Goal: Task Accomplishment & Management: Use online tool/utility

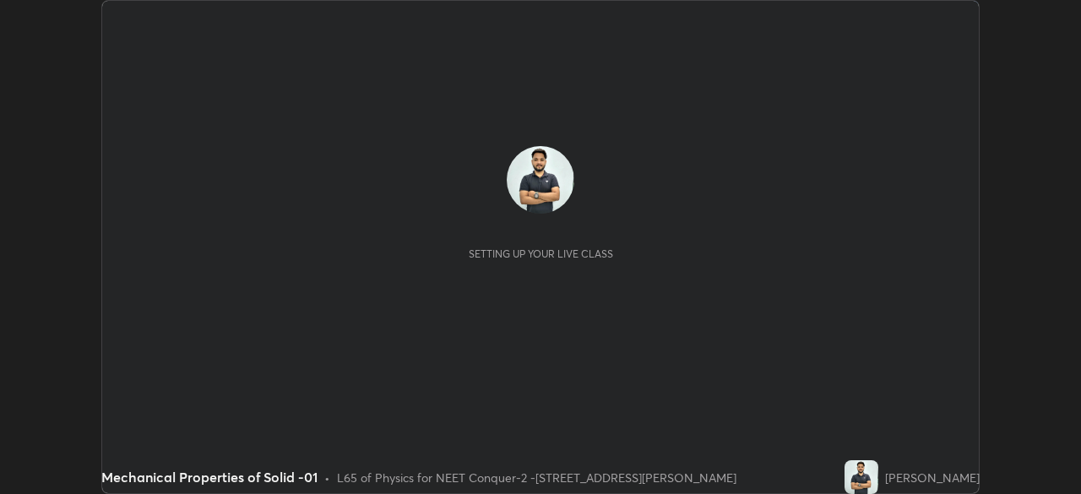
scroll to position [494, 1080]
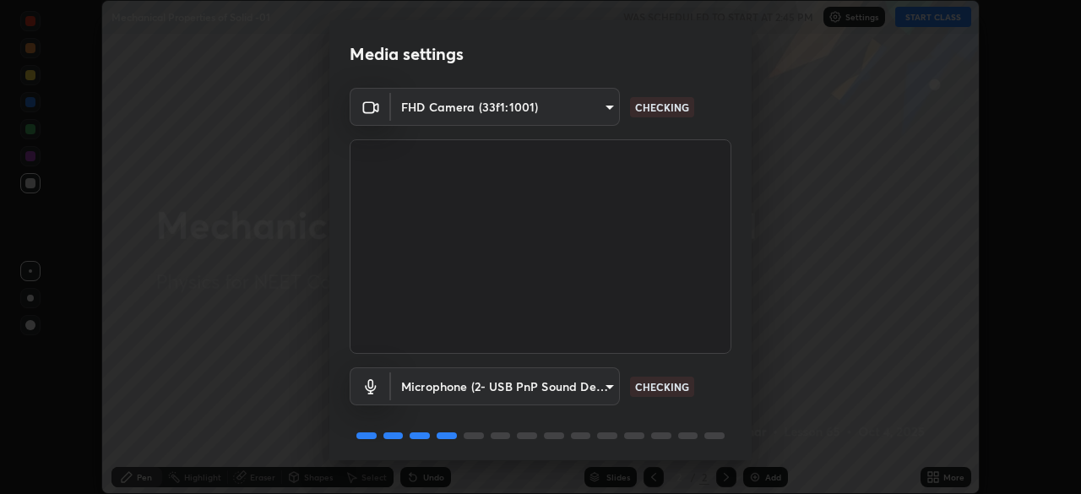
click at [600, 387] on body "Erase all Mechanical Properties of Solid -01 WAS SCHEDULED TO START AT 2:45 PM …" at bounding box center [540, 247] width 1081 height 494
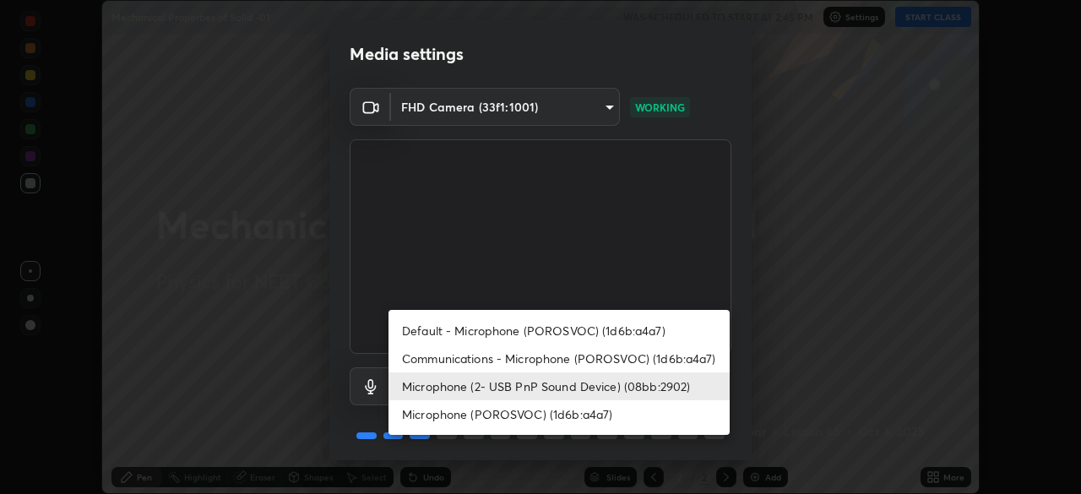
click at [586, 352] on li "Communications - Microphone (POROSVOC) (1d6b:a4a7)" at bounding box center [559, 359] width 341 height 28
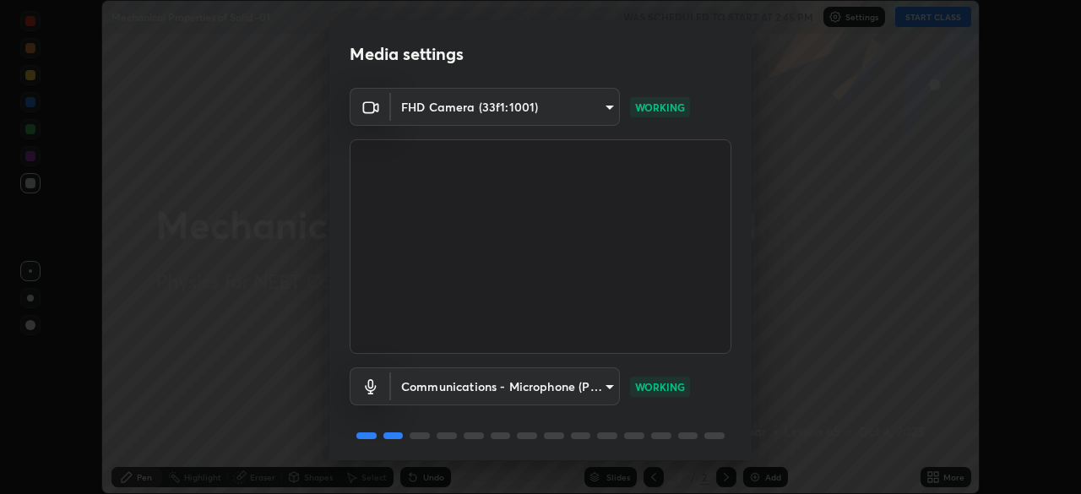
click at [573, 386] on body "Erase all Mechanical Properties of Solid -01 WAS SCHEDULED TO START AT 2:45 PM …" at bounding box center [540, 247] width 1081 height 494
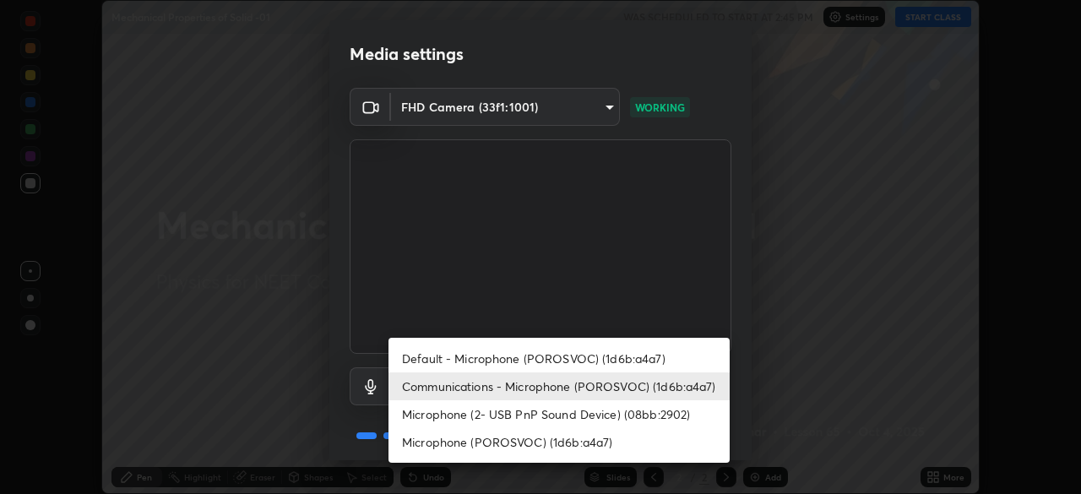
click at [574, 415] on li "Microphone (2- USB PnP Sound Device) (08bb:2902)" at bounding box center [559, 414] width 341 height 28
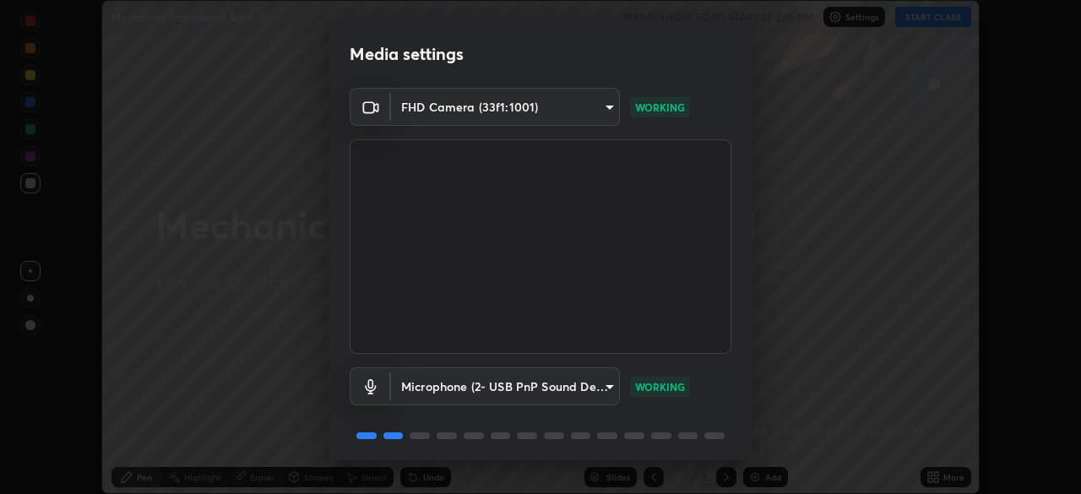
type input "1ed109833468950e675345c7d5fcebfff450257bc8eff2ba74f1afa0f2c50769"
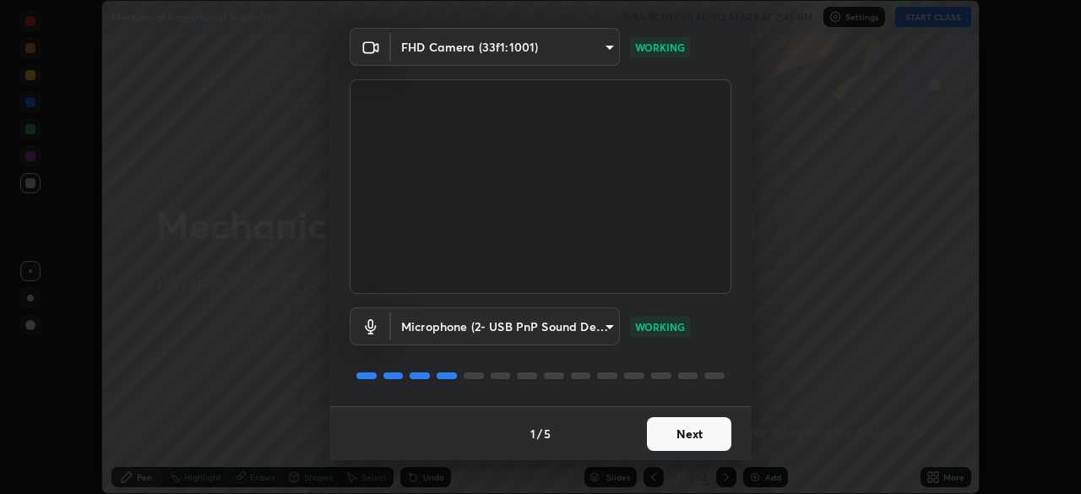
click at [710, 428] on button "Next" at bounding box center [689, 434] width 84 height 34
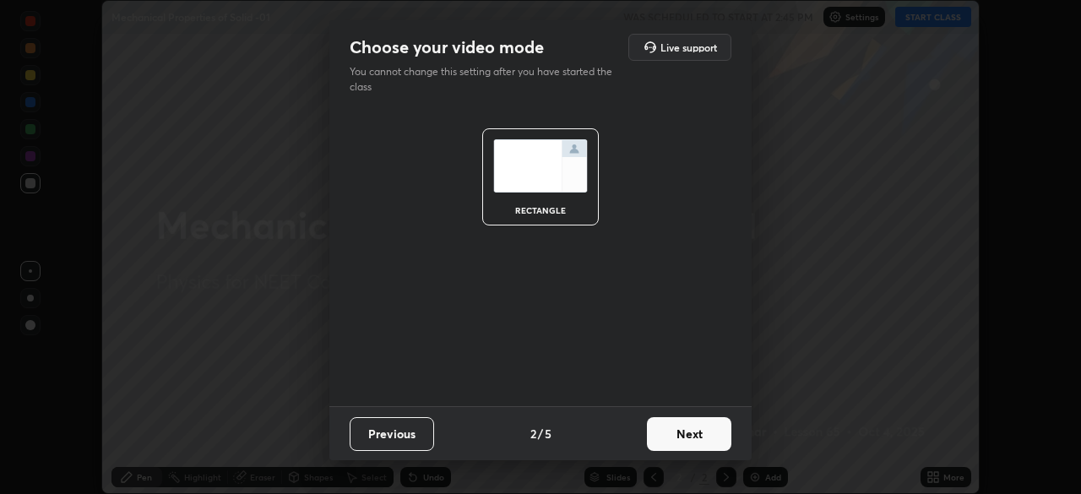
click at [706, 429] on button "Next" at bounding box center [689, 434] width 84 height 34
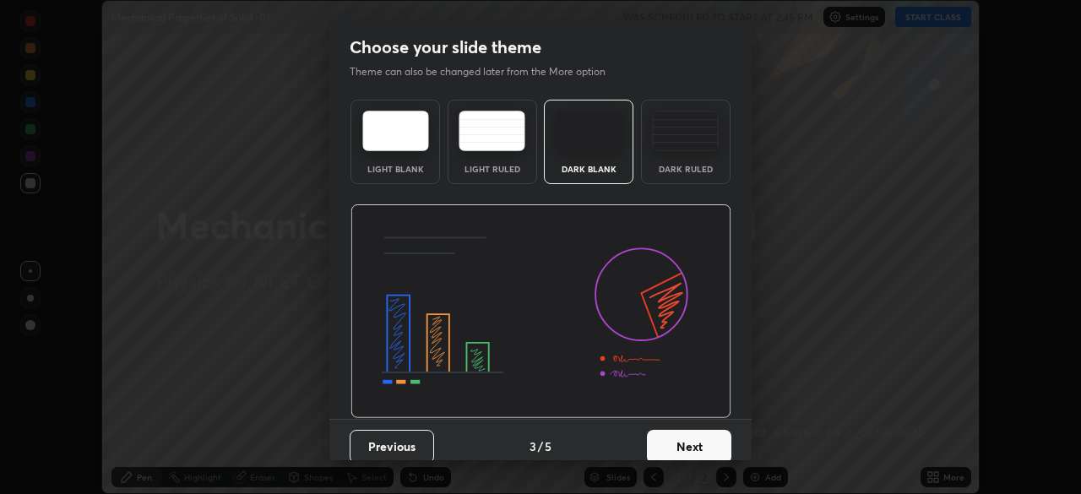
click at [699, 438] on button "Next" at bounding box center [689, 447] width 84 height 34
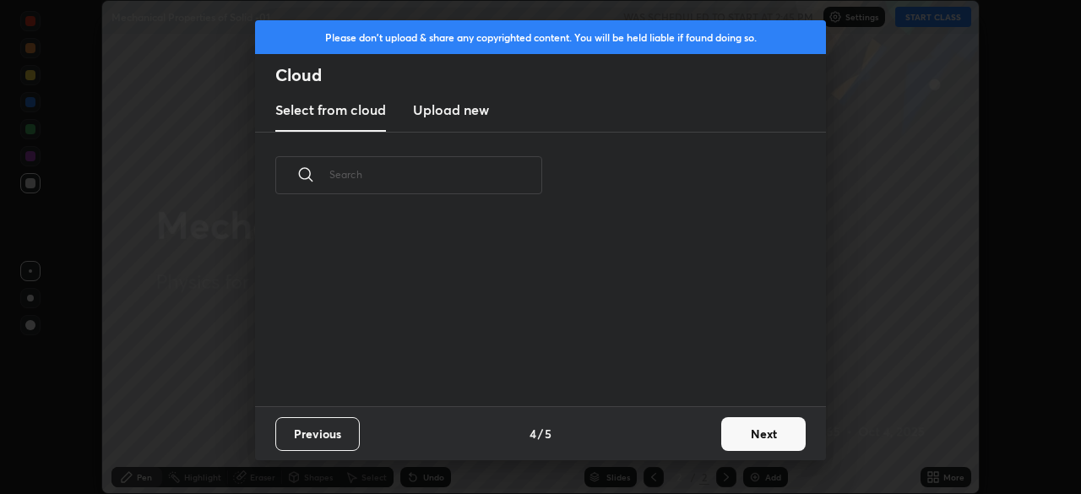
scroll to position [188, 542]
click at [738, 431] on button "Next" at bounding box center [763, 434] width 84 height 34
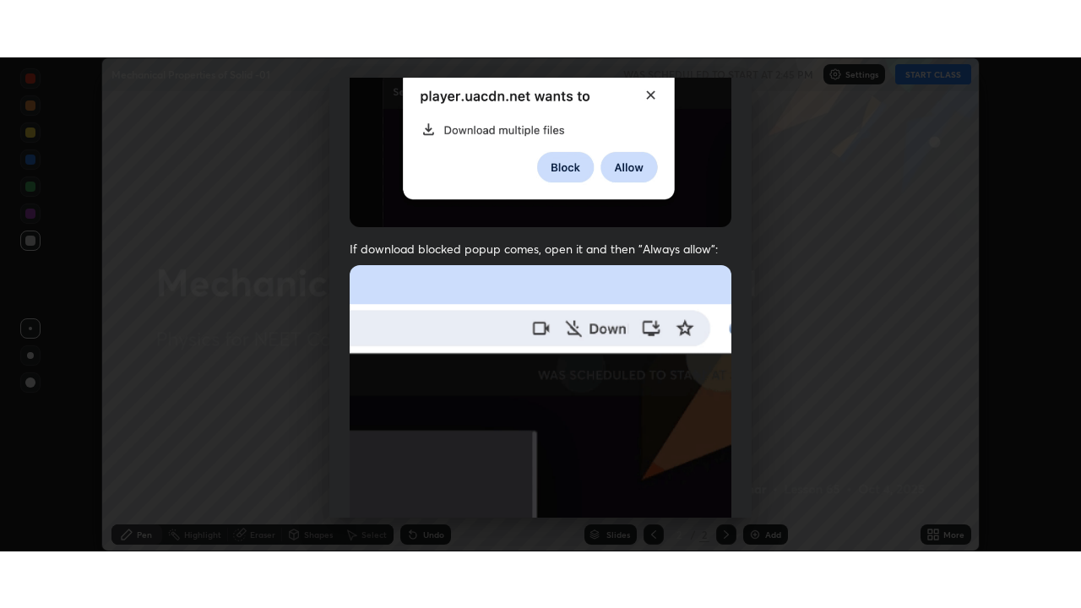
scroll to position [405, 0]
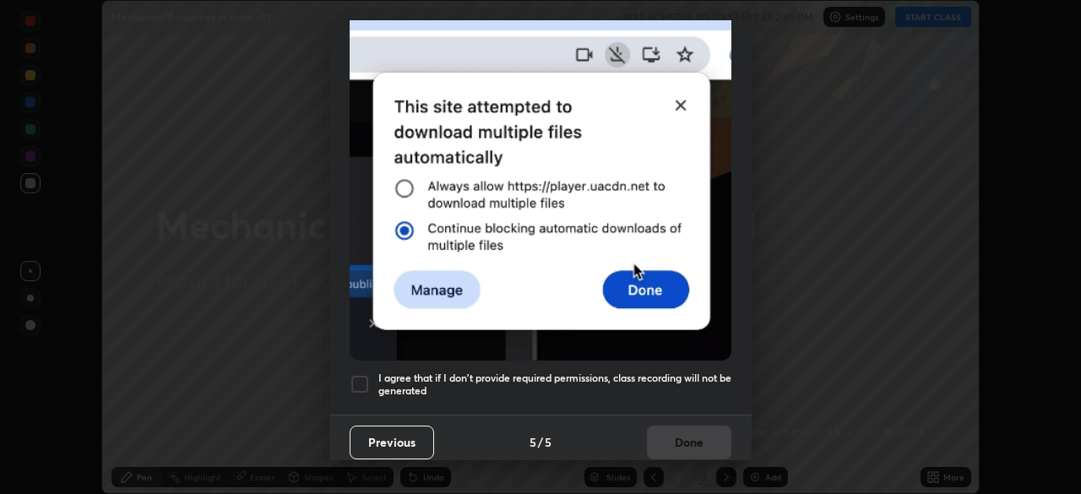
click at [368, 374] on div at bounding box center [360, 384] width 20 height 20
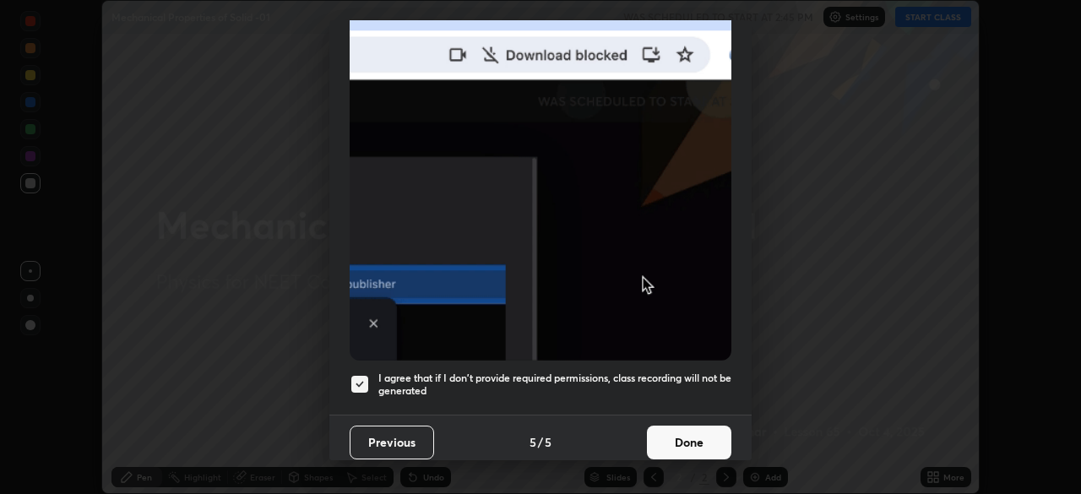
click at [699, 431] on button "Done" at bounding box center [689, 443] width 84 height 34
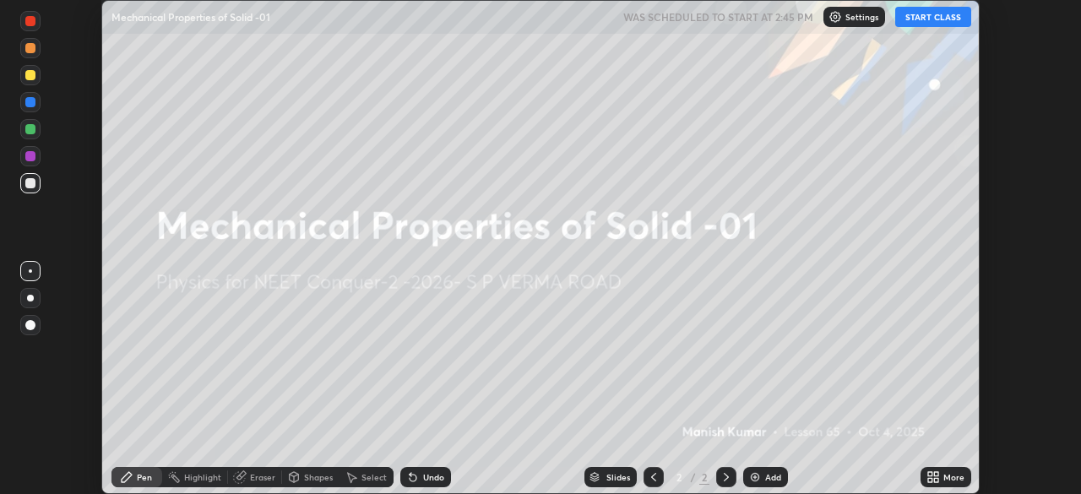
click at [931, 20] on button "START CLASS" at bounding box center [933, 17] width 76 height 20
click at [938, 475] on icon at bounding box center [936, 474] width 4 height 4
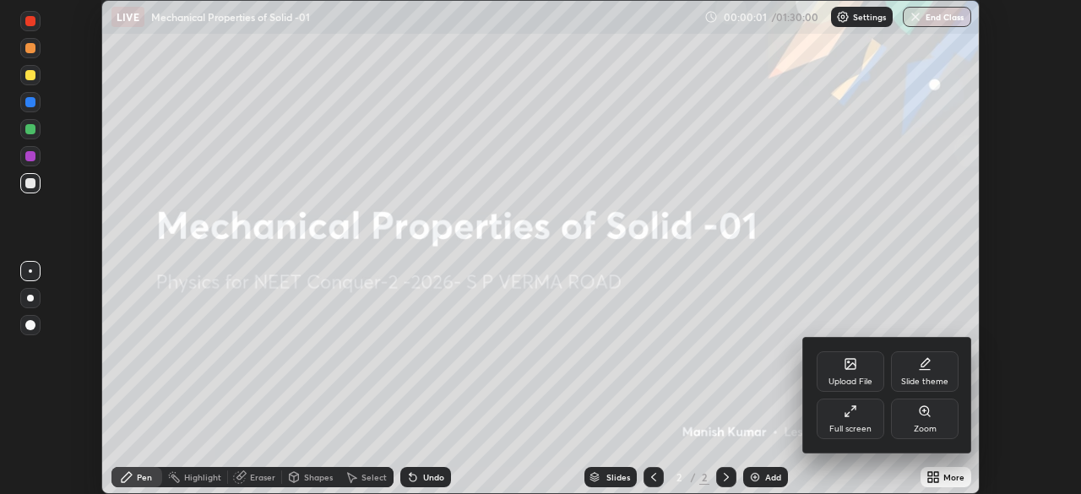
click at [866, 422] on div "Full screen" at bounding box center [851, 419] width 68 height 41
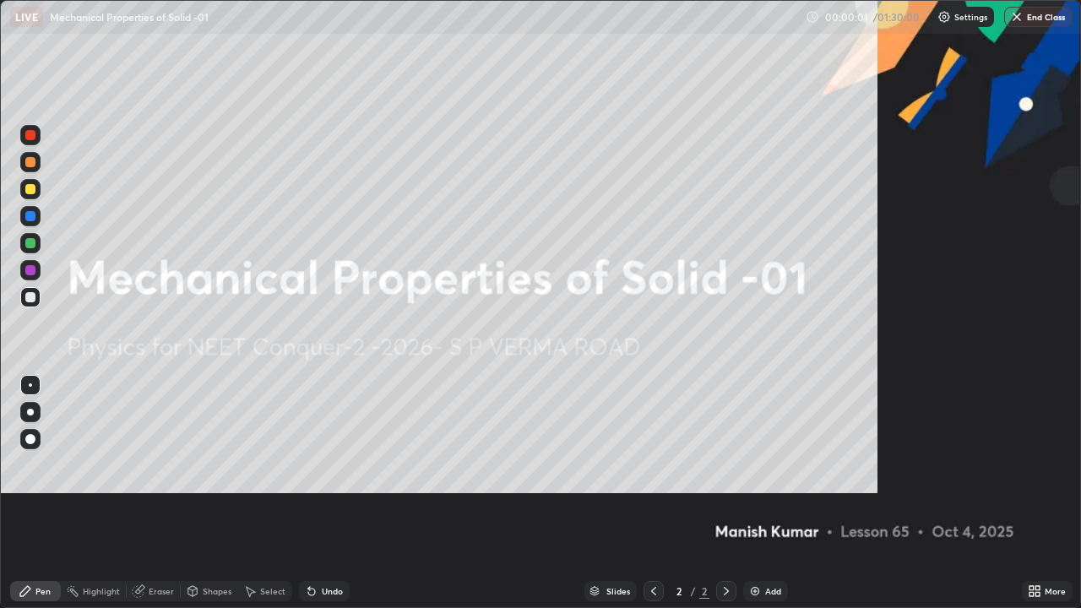
scroll to position [608, 1081]
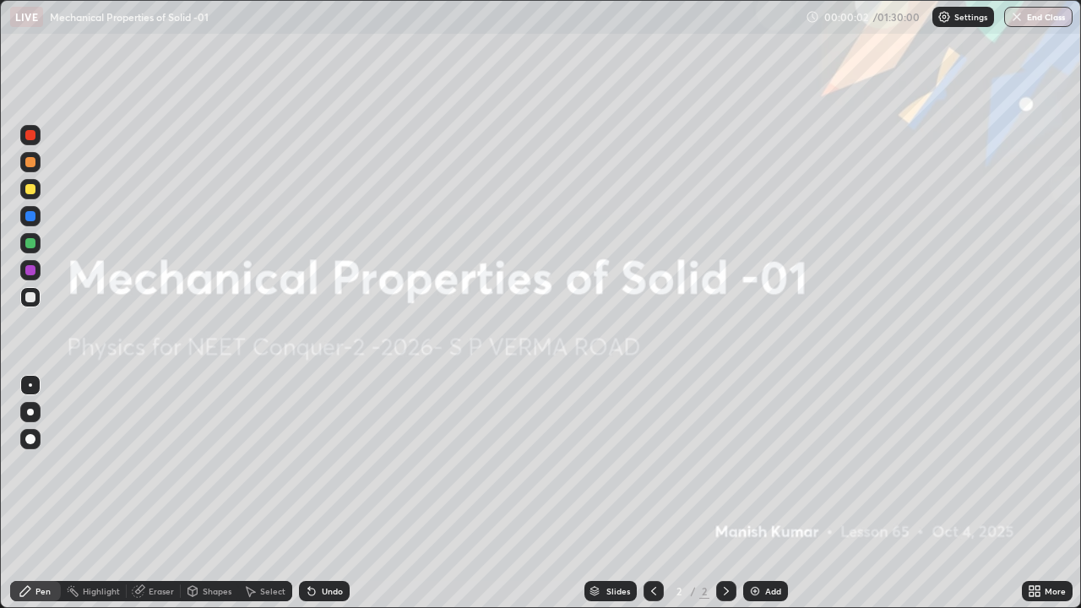
click at [775, 493] on div "Add" at bounding box center [773, 591] width 16 height 8
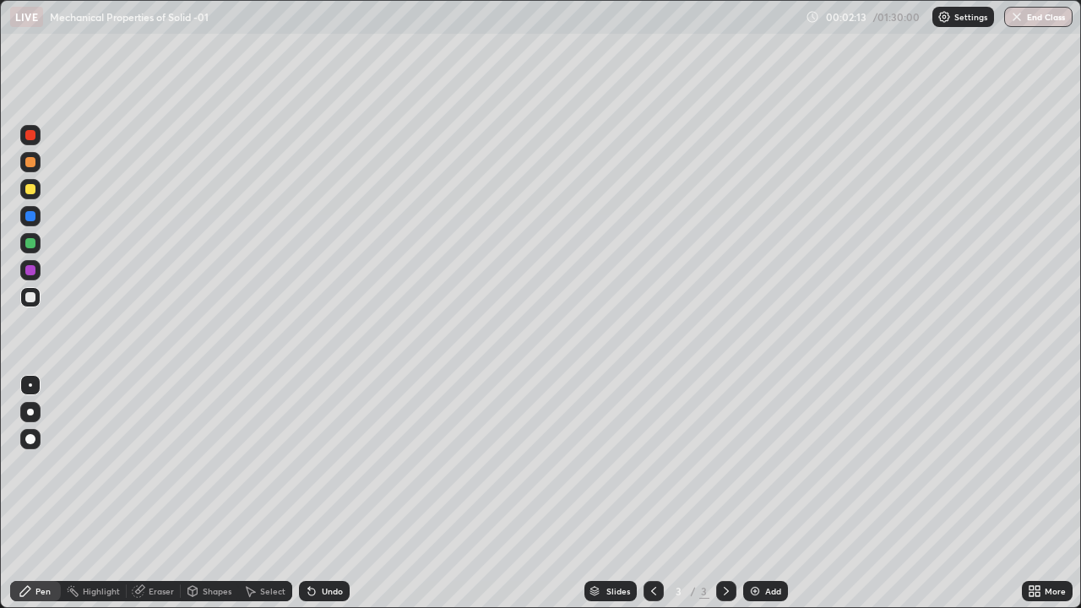
click at [35, 191] on div at bounding box center [30, 189] width 10 height 10
click at [336, 493] on div "Undo" at bounding box center [324, 591] width 51 height 20
click at [37, 296] on div at bounding box center [30, 297] width 20 height 20
click at [158, 493] on div "Eraser" at bounding box center [161, 591] width 25 height 8
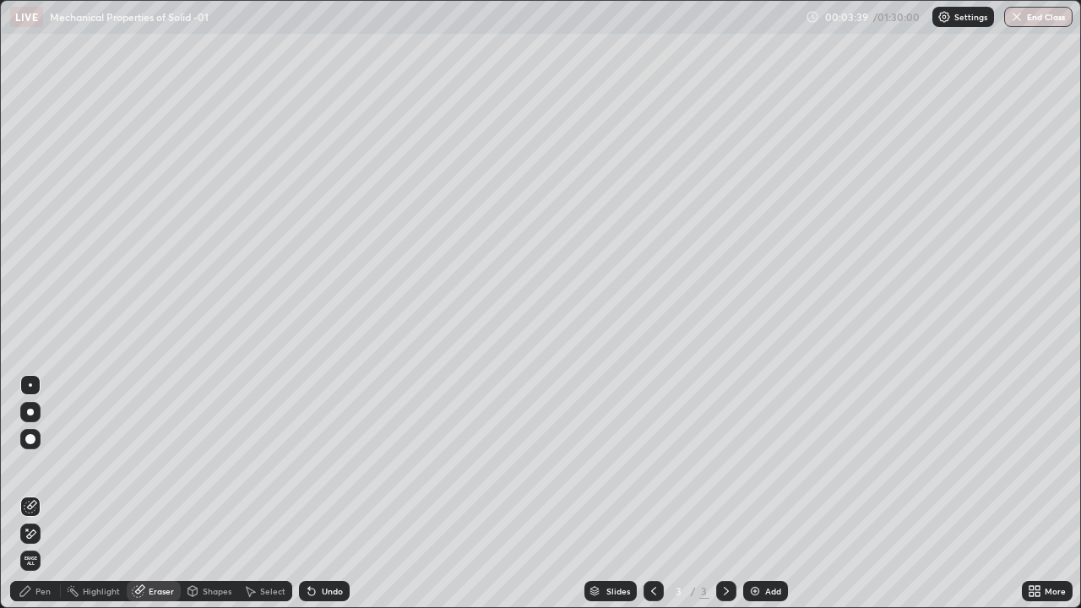
click at [46, 493] on div "Pen" at bounding box center [35, 591] width 51 height 20
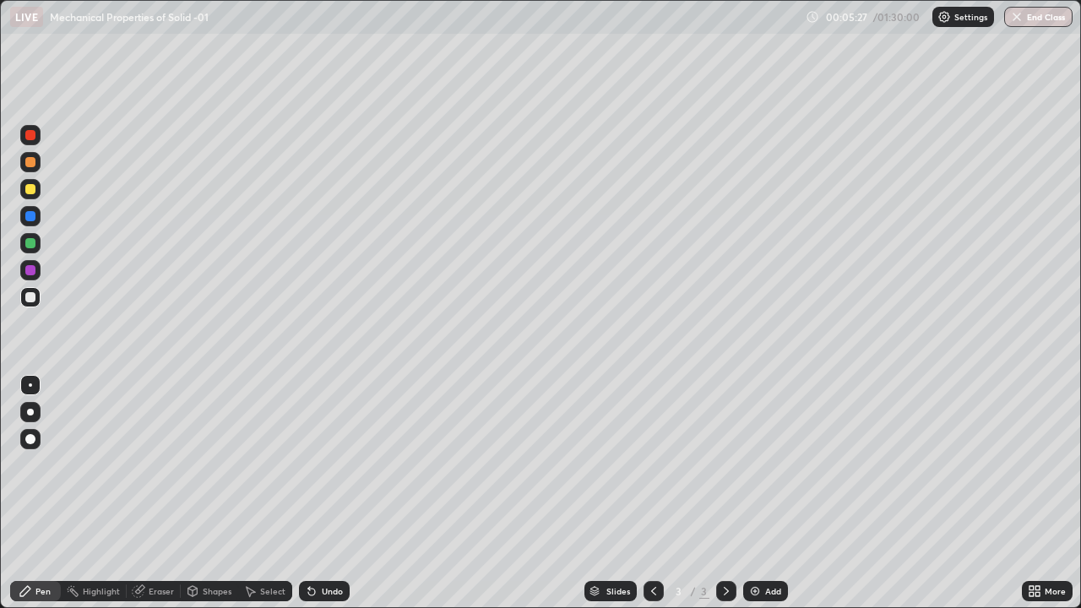
click at [37, 248] on div at bounding box center [30, 243] width 20 height 20
click at [30, 298] on div at bounding box center [30, 297] width 10 height 10
click at [25, 193] on div at bounding box center [30, 189] width 20 height 20
click at [28, 139] on div at bounding box center [30, 135] width 10 height 10
click at [29, 295] on div at bounding box center [30, 297] width 10 height 10
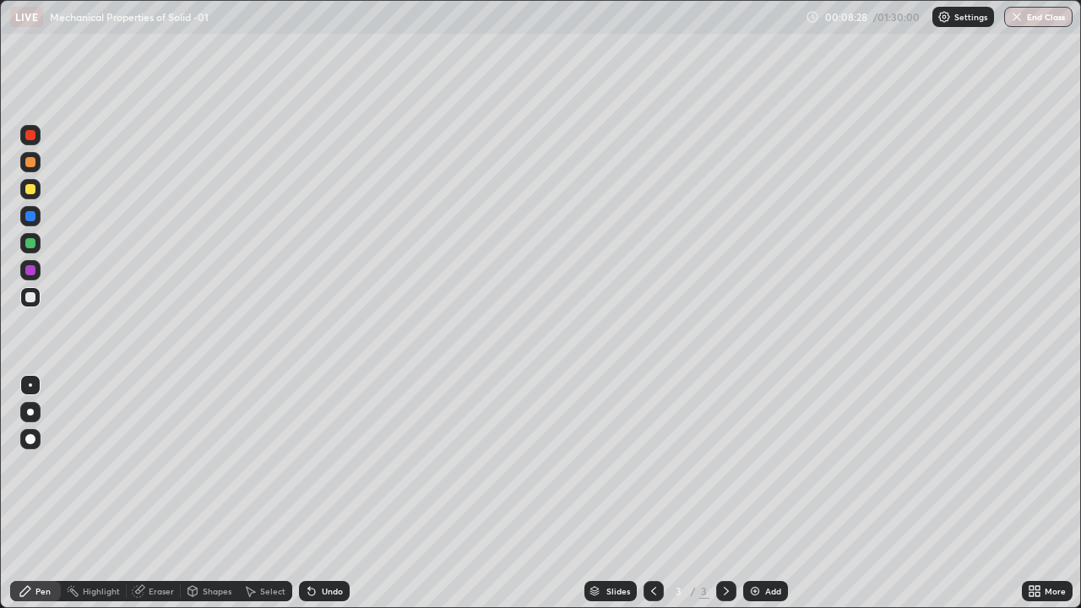
click at [30, 243] on div at bounding box center [30, 243] width 10 height 10
click at [773, 493] on div "Add" at bounding box center [773, 591] width 16 height 8
click at [37, 195] on div at bounding box center [30, 189] width 20 height 20
click at [37, 296] on div at bounding box center [30, 297] width 20 height 20
click at [34, 188] on div at bounding box center [30, 189] width 10 height 10
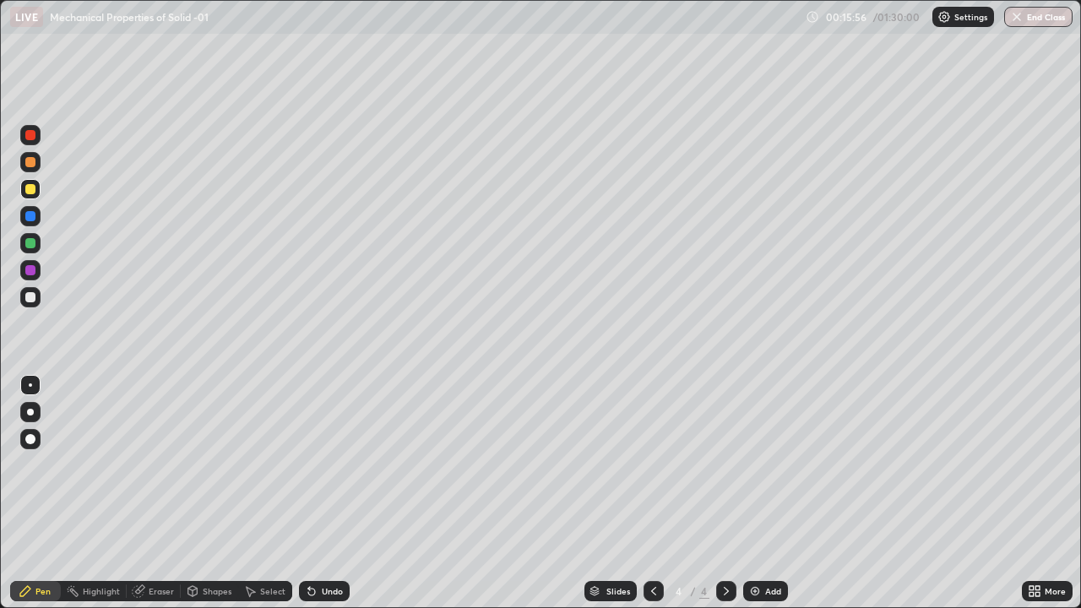
click at [39, 300] on div at bounding box center [30, 297] width 20 height 20
click at [30, 137] on div at bounding box center [30, 135] width 10 height 10
click at [28, 247] on div at bounding box center [30, 243] width 10 height 10
click at [29, 188] on div at bounding box center [30, 189] width 10 height 10
click at [38, 246] on div at bounding box center [30, 243] width 20 height 20
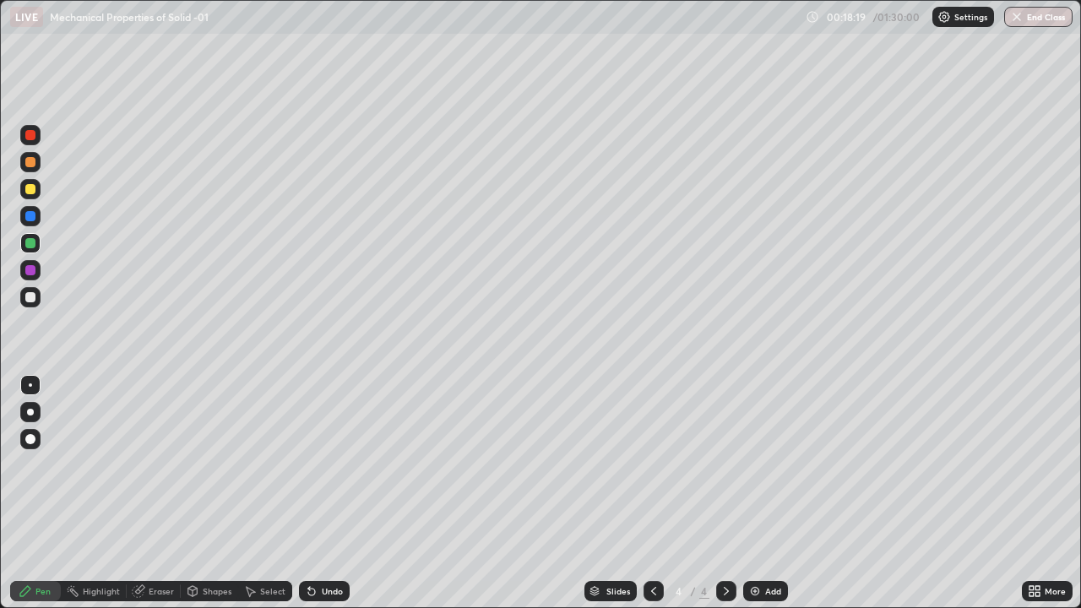
click at [33, 165] on div at bounding box center [30, 162] width 10 height 10
click at [757, 493] on img at bounding box center [755, 591] width 14 height 14
click at [40, 192] on div at bounding box center [30, 189] width 20 height 20
click at [38, 301] on div at bounding box center [30, 297] width 20 height 20
click at [34, 158] on div at bounding box center [30, 162] width 10 height 10
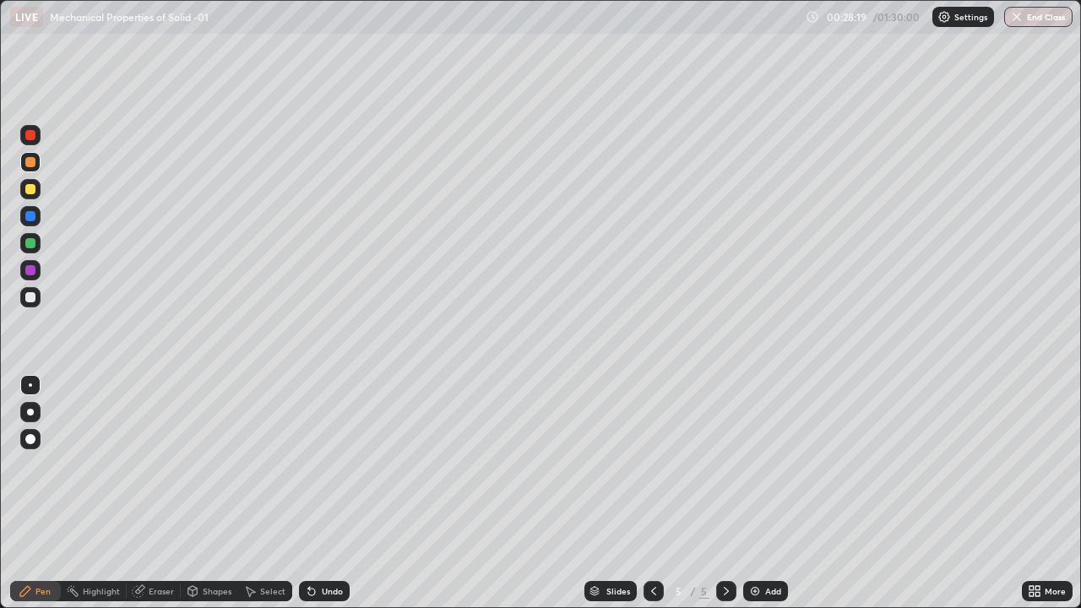
click at [39, 192] on div at bounding box center [30, 189] width 20 height 20
click at [764, 493] on div "Add" at bounding box center [765, 591] width 45 height 20
click at [644, 493] on div at bounding box center [654, 591] width 20 height 20
click at [725, 493] on icon at bounding box center [727, 591] width 14 height 14
click at [39, 298] on div at bounding box center [30, 297] width 20 height 20
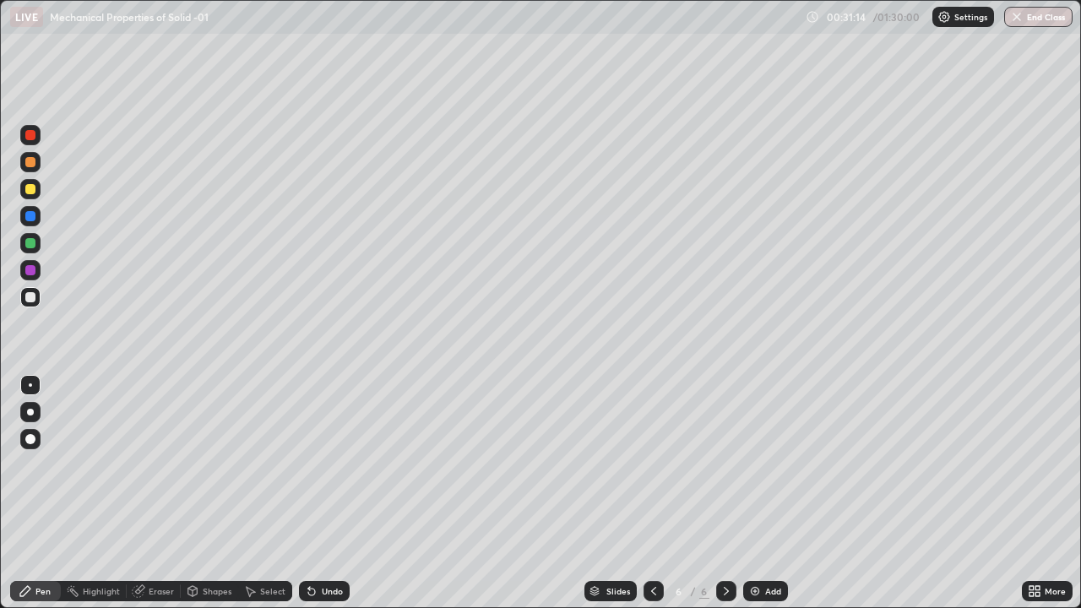
click at [33, 295] on div at bounding box center [30, 297] width 10 height 10
click at [32, 186] on div at bounding box center [30, 189] width 10 height 10
click at [652, 493] on icon at bounding box center [654, 591] width 14 height 14
click at [726, 493] on icon at bounding box center [727, 591] width 14 height 14
click at [42, 301] on div at bounding box center [30, 297] width 27 height 27
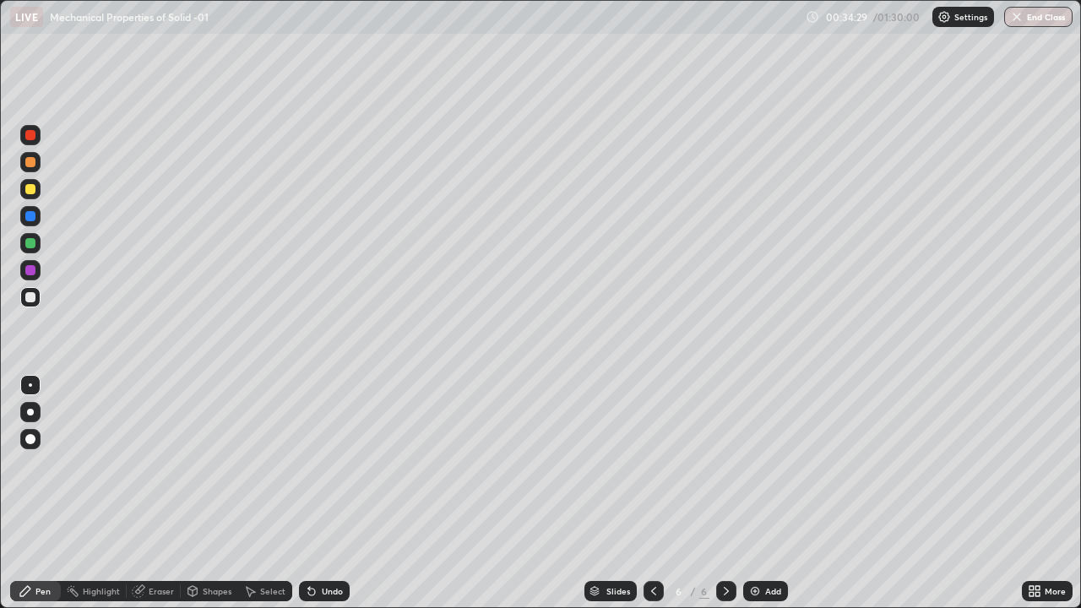
click at [766, 493] on div "Add" at bounding box center [765, 591] width 45 height 20
click at [29, 162] on div at bounding box center [30, 162] width 10 height 10
click at [29, 133] on div at bounding box center [30, 135] width 10 height 10
click at [28, 302] on div at bounding box center [30, 297] width 10 height 10
click at [317, 493] on div "Undo" at bounding box center [324, 591] width 51 height 20
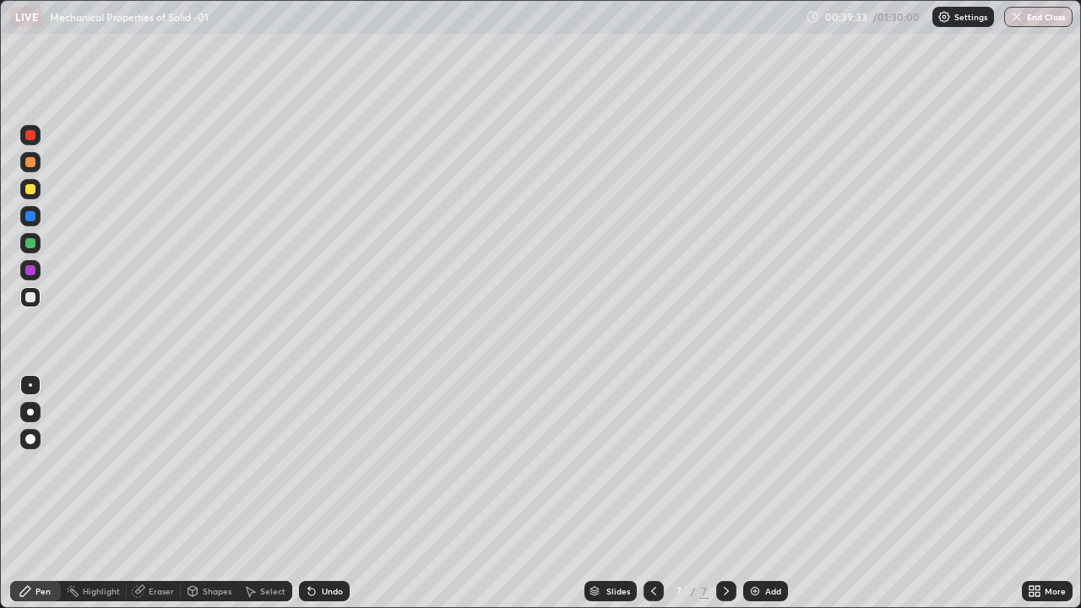
click at [761, 493] on div "Add" at bounding box center [765, 591] width 45 height 20
click at [337, 493] on div "Undo" at bounding box center [332, 591] width 21 height 8
click at [335, 493] on div "Undo" at bounding box center [332, 591] width 21 height 8
click at [334, 493] on div "Undo" at bounding box center [332, 591] width 21 height 8
click at [323, 493] on div "Undo" at bounding box center [332, 591] width 21 height 8
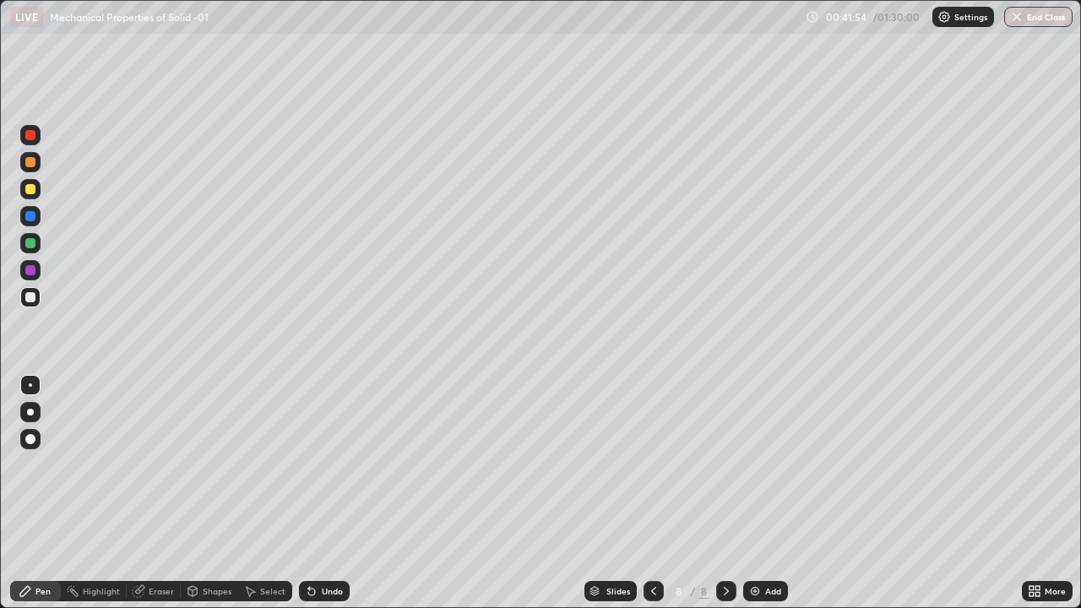
click at [32, 245] on div at bounding box center [30, 243] width 10 height 10
click at [31, 189] on div at bounding box center [30, 189] width 10 height 10
click at [337, 493] on div "Undo" at bounding box center [324, 591] width 51 height 20
click at [336, 493] on div "Undo" at bounding box center [324, 591] width 51 height 20
click at [332, 493] on div "Undo" at bounding box center [324, 591] width 51 height 20
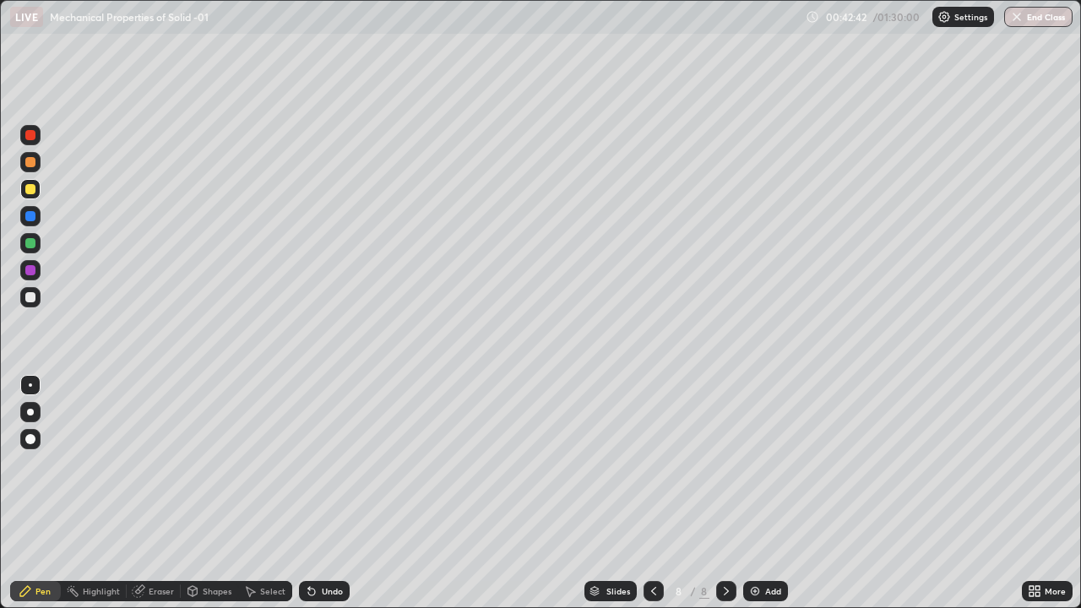
click at [333, 493] on div "Undo" at bounding box center [324, 591] width 51 height 20
click at [169, 493] on div "Eraser" at bounding box center [161, 591] width 25 height 8
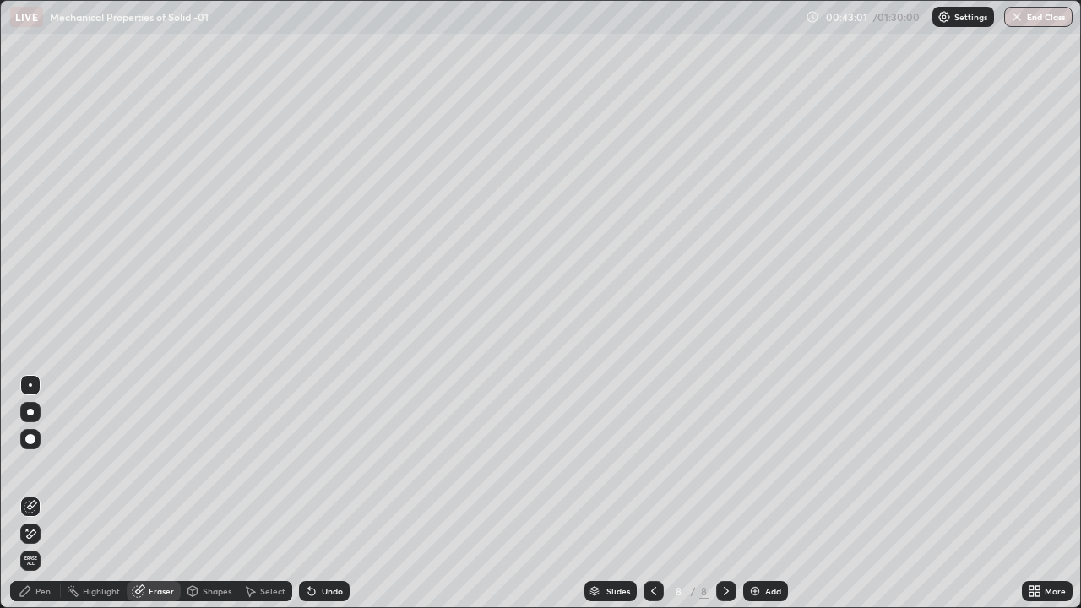
click at [42, 493] on div "Pen" at bounding box center [42, 591] width 15 height 8
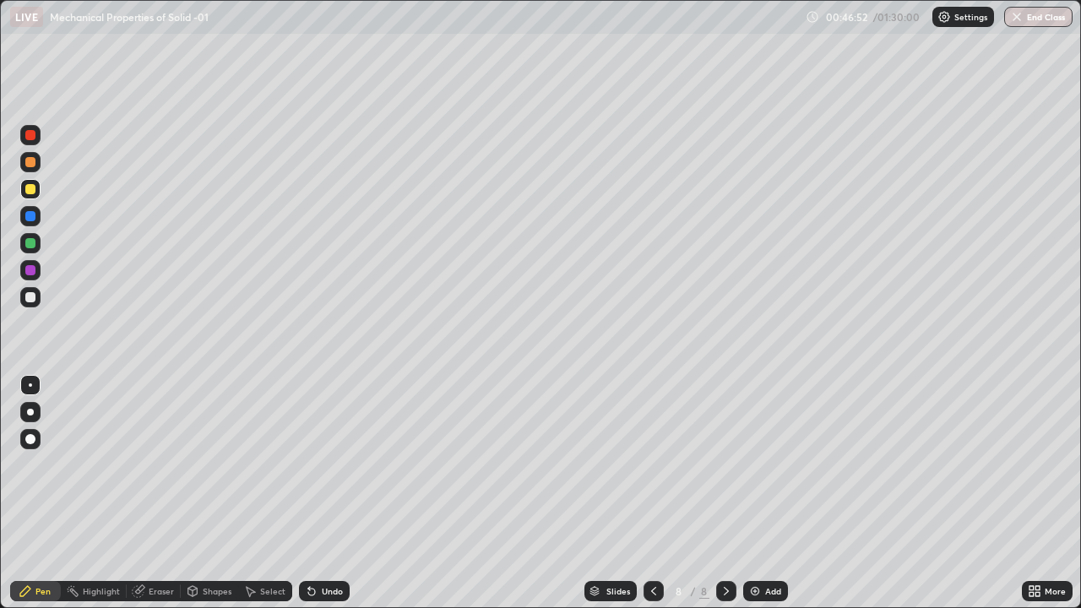
click at [764, 493] on div "Add" at bounding box center [765, 591] width 45 height 20
click at [36, 299] on div at bounding box center [30, 297] width 20 height 20
click at [37, 299] on div at bounding box center [30, 297] width 20 height 20
click at [37, 140] on div at bounding box center [30, 135] width 20 height 20
click at [30, 411] on div at bounding box center [30, 412] width 7 height 7
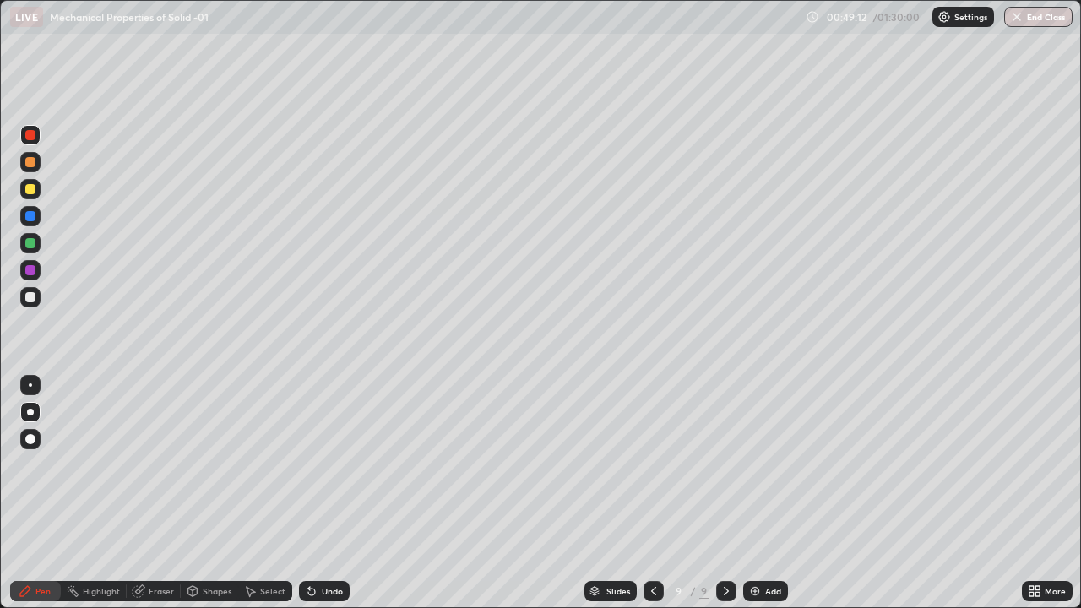
click at [31, 300] on div at bounding box center [30, 297] width 10 height 10
click at [31, 394] on div at bounding box center [30, 385] width 20 height 20
click at [37, 195] on div at bounding box center [30, 189] width 20 height 20
click at [23, 133] on div at bounding box center [30, 135] width 20 height 20
click at [758, 493] on img at bounding box center [755, 591] width 14 height 14
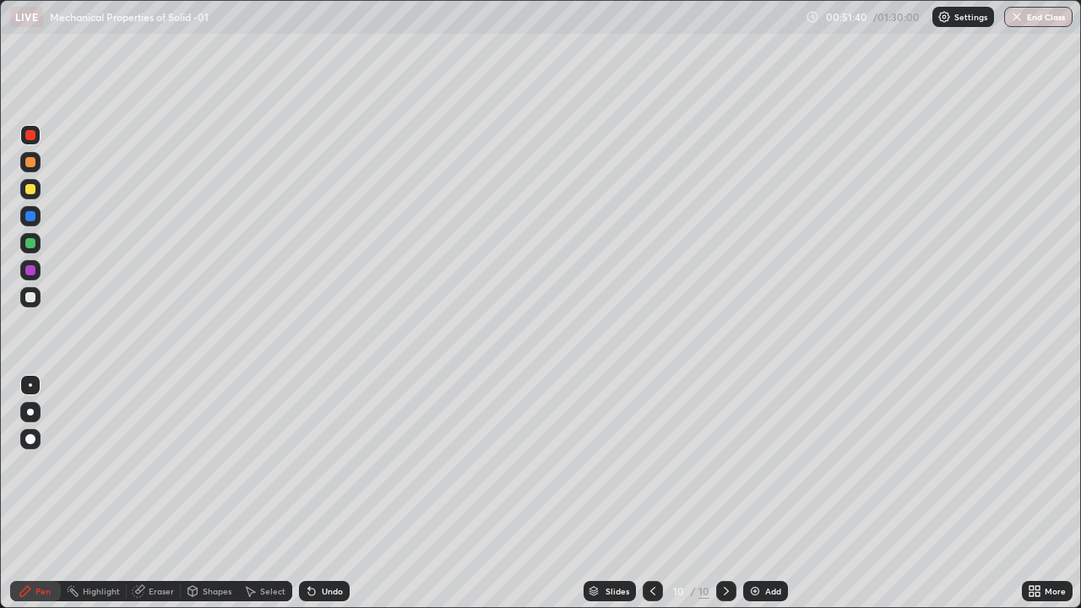
click at [36, 294] on div at bounding box center [30, 297] width 20 height 20
click at [324, 493] on div "Undo" at bounding box center [332, 591] width 21 height 8
click at [334, 493] on div "Undo" at bounding box center [324, 591] width 51 height 20
click at [333, 493] on div "Undo" at bounding box center [332, 591] width 21 height 8
click at [33, 193] on div at bounding box center [30, 189] width 10 height 10
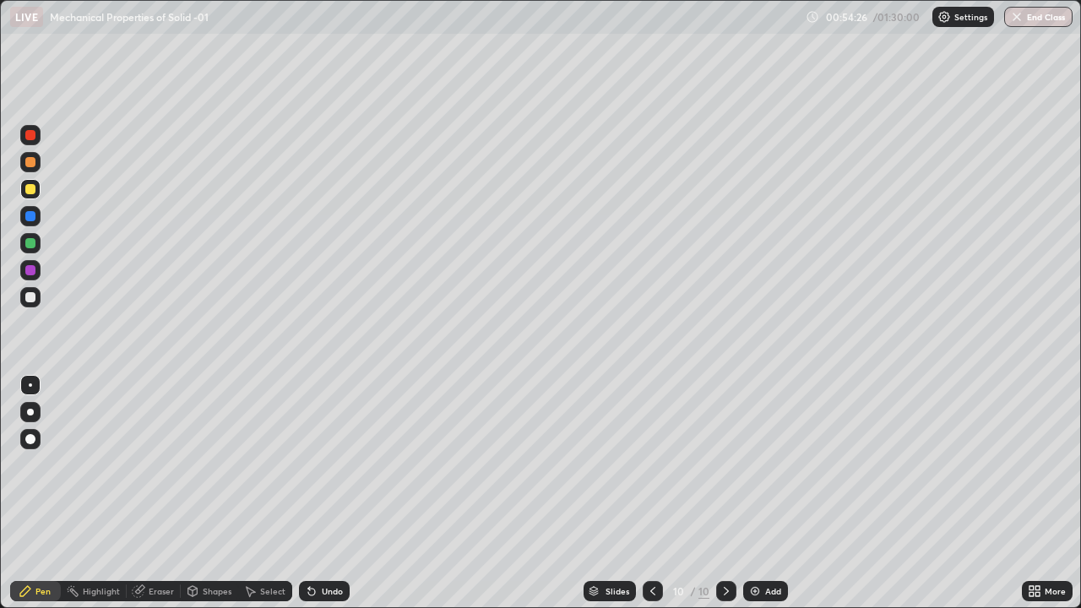
click at [36, 136] on div at bounding box center [30, 135] width 20 height 20
click at [39, 240] on div at bounding box center [30, 243] width 20 height 20
click at [651, 493] on icon at bounding box center [653, 591] width 14 height 14
click at [653, 493] on icon at bounding box center [652, 591] width 5 height 8
click at [620, 493] on div "Slides" at bounding box center [618, 591] width 24 height 8
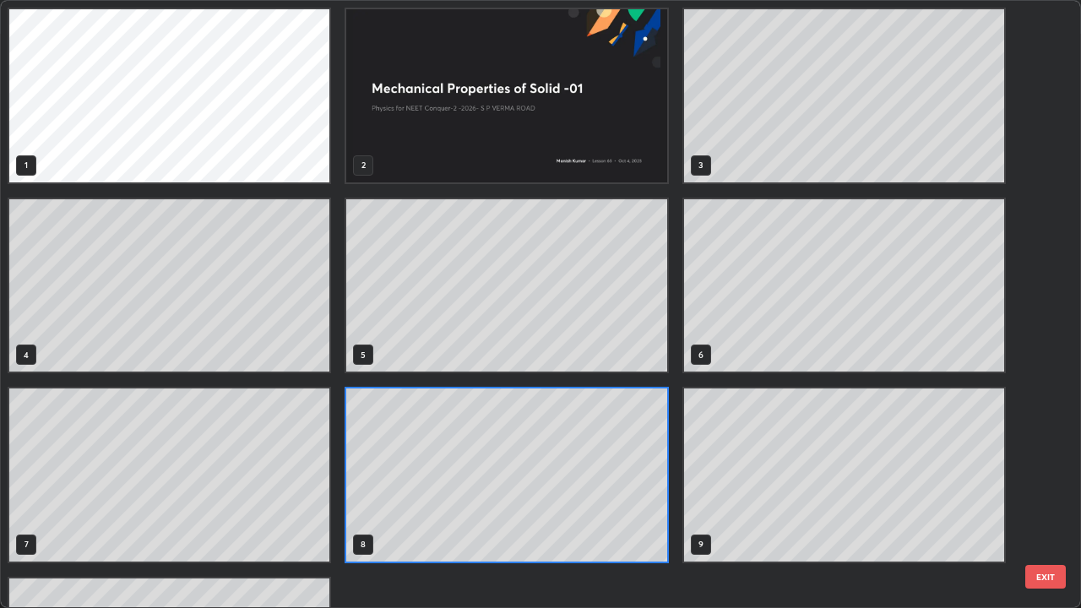
scroll to position [601, 1071]
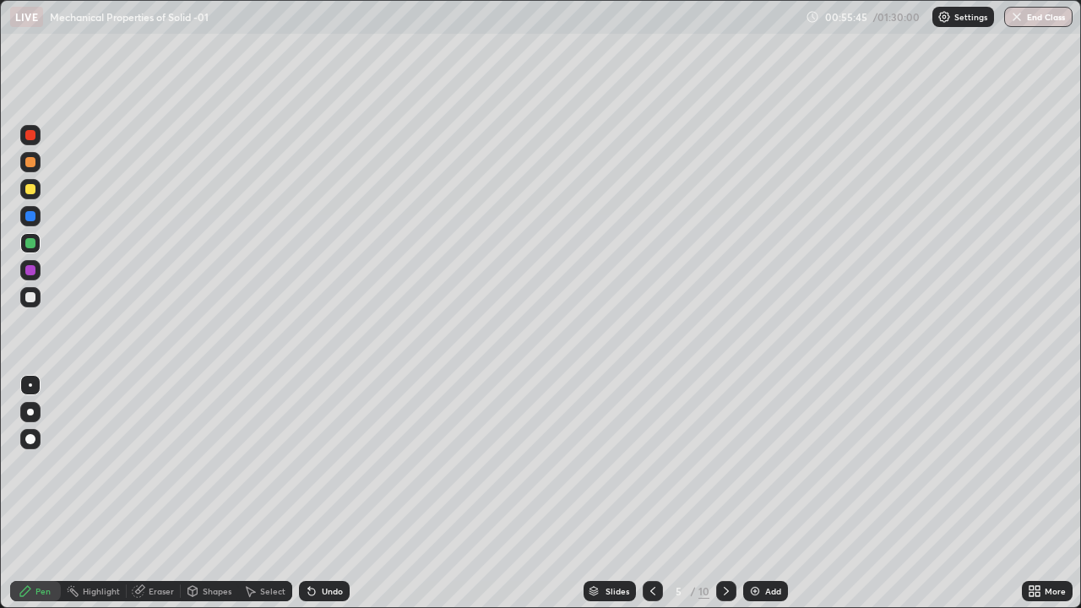
click at [716, 493] on div at bounding box center [726, 591] width 20 height 20
click at [718, 493] on div at bounding box center [726, 591] width 20 height 20
click at [720, 493] on icon at bounding box center [727, 591] width 14 height 14
click at [720, 493] on div at bounding box center [726, 591] width 20 height 20
click at [723, 493] on div at bounding box center [726, 591] width 20 height 20
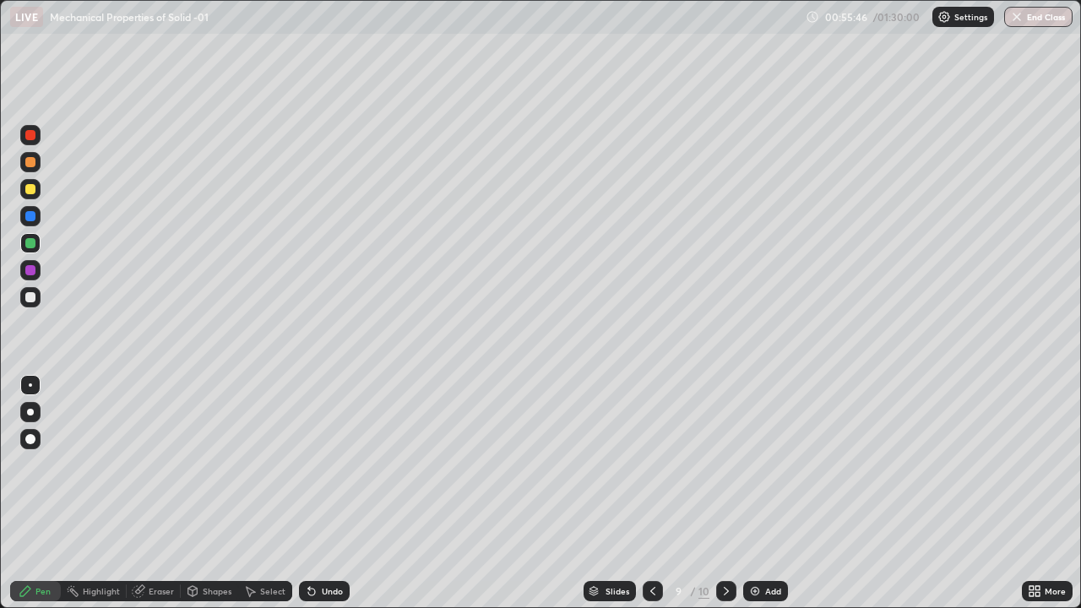
click at [720, 493] on icon at bounding box center [727, 591] width 14 height 14
click at [724, 493] on div at bounding box center [726, 591] width 20 height 34
click at [754, 493] on img at bounding box center [755, 591] width 14 height 14
click at [40, 296] on div at bounding box center [30, 297] width 20 height 20
click at [335, 493] on div "Undo" at bounding box center [332, 591] width 21 height 8
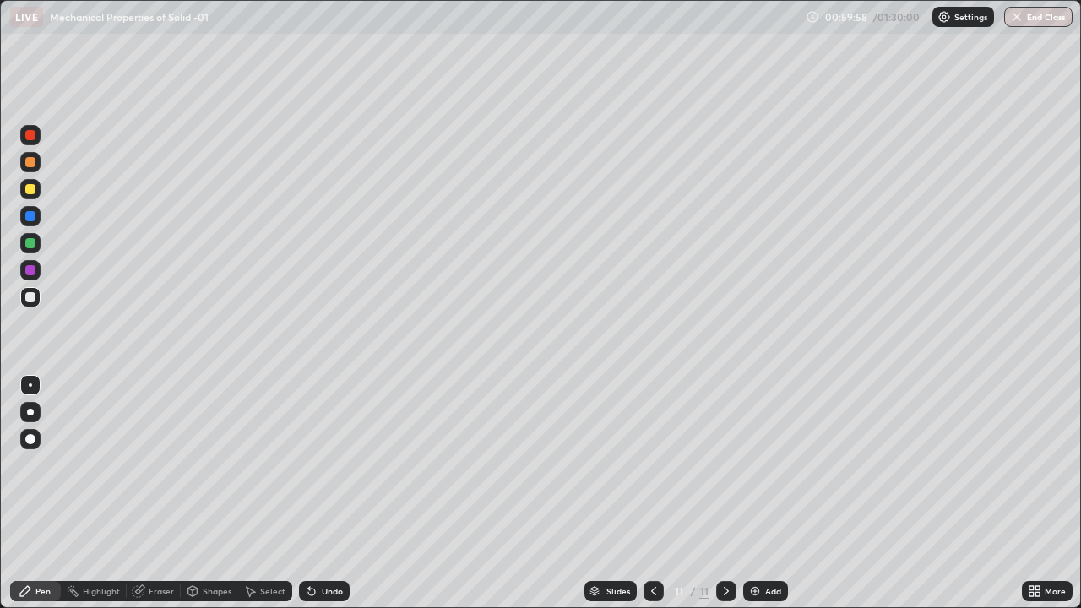
click at [328, 493] on div "Undo" at bounding box center [332, 591] width 21 height 8
click at [322, 493] on div "Undo" at bounding box center [332, 591] width 21 height 8
click at [326, 493] on div "Undo" at bounding box center [332, 591] width 21 height 8
click at [323, 493] on div "Undo" at bounding box center [332, 591] width 21 height 8
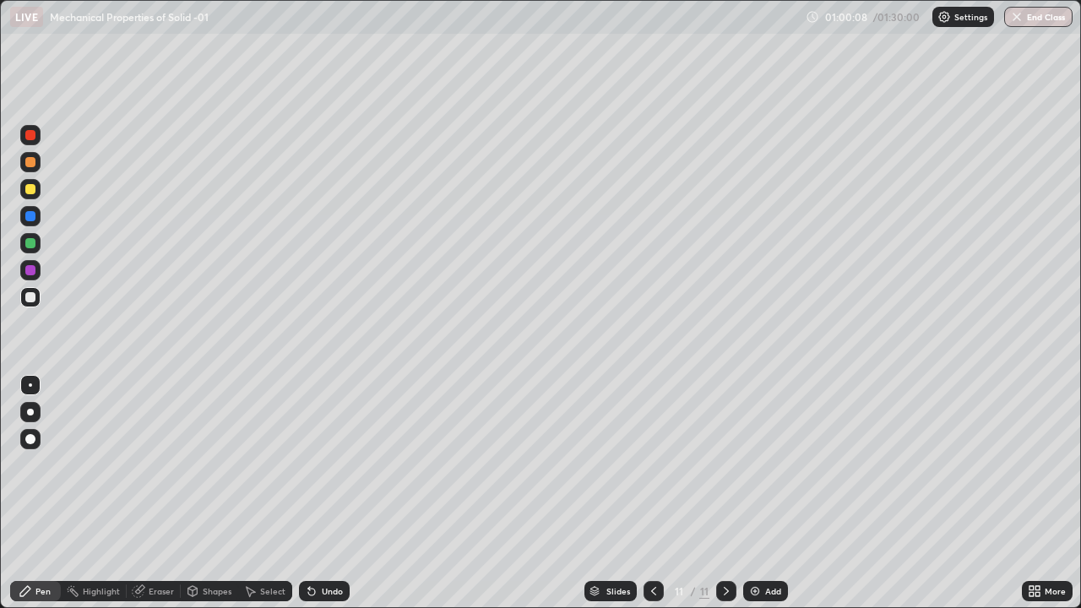
click at [330, 493] on div "Undo" at bounding box center [332, 591] width 21 height 8
click at [325, 493] on div "Undo" at bounding box center [324, 591] width 51 height 20
click at [166, 493] on div "Eraser" at bounding box center [161, 591] width 25 height 8
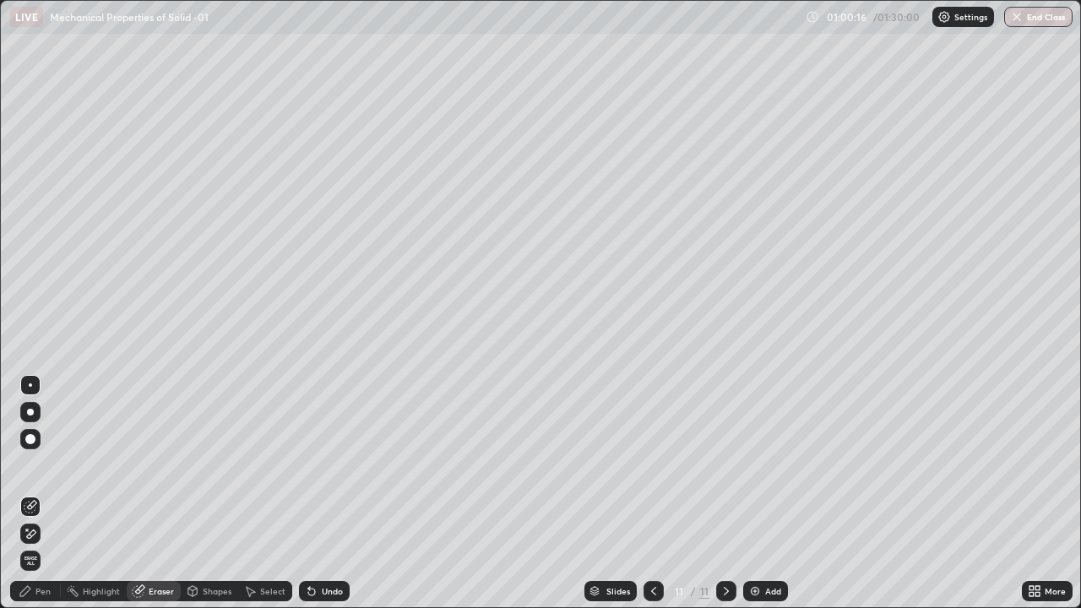
click at [46, 493] on div "Pen" at bounding box center [42, 591] width 15 height 8
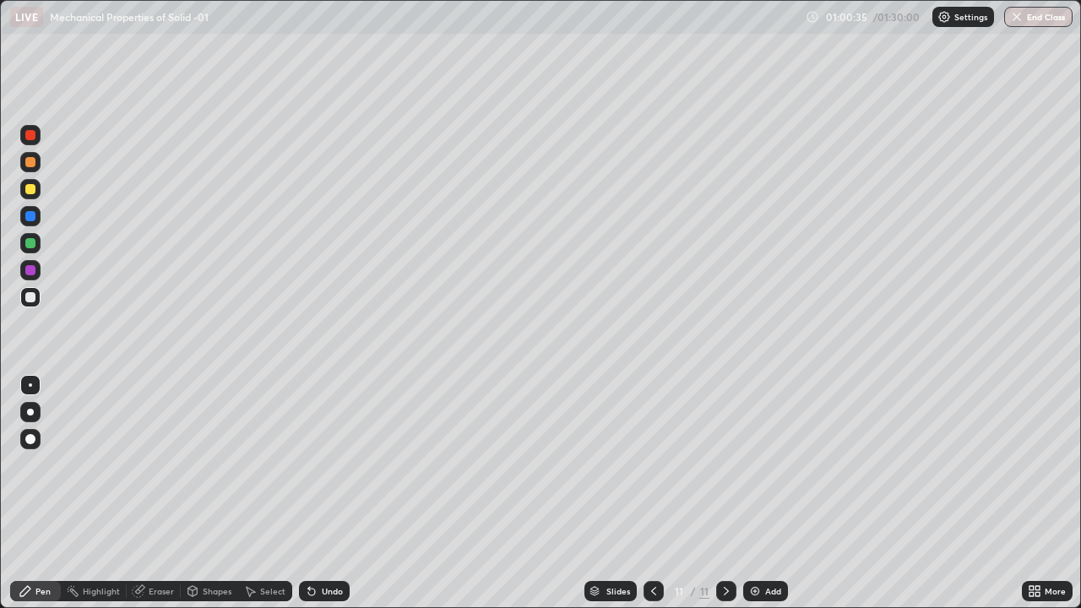
click at [334, 493] on div "Undo" at bounding box center [324, 591] width 51 height 20
click at [331, 493] on div "Undo" at bounding box center [324, 591] width 51 height 20
click at [156, 493] on div "Eraser" at bounding box center [161, 591] width 25 height 8
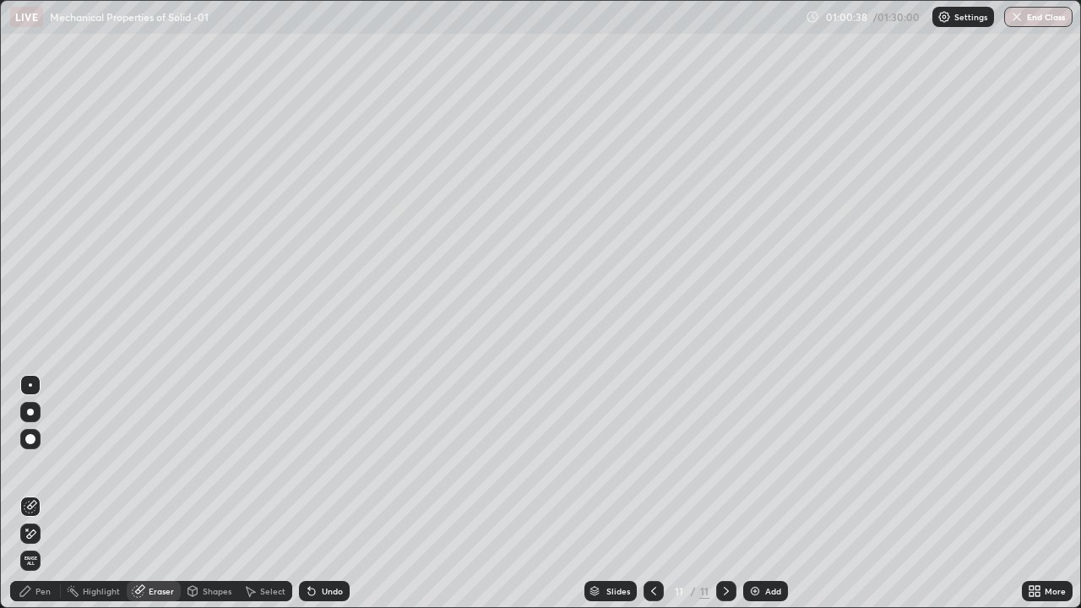
click at [52, 493] on div "Pen" at bounding box center [35, 591] width 51 height 20
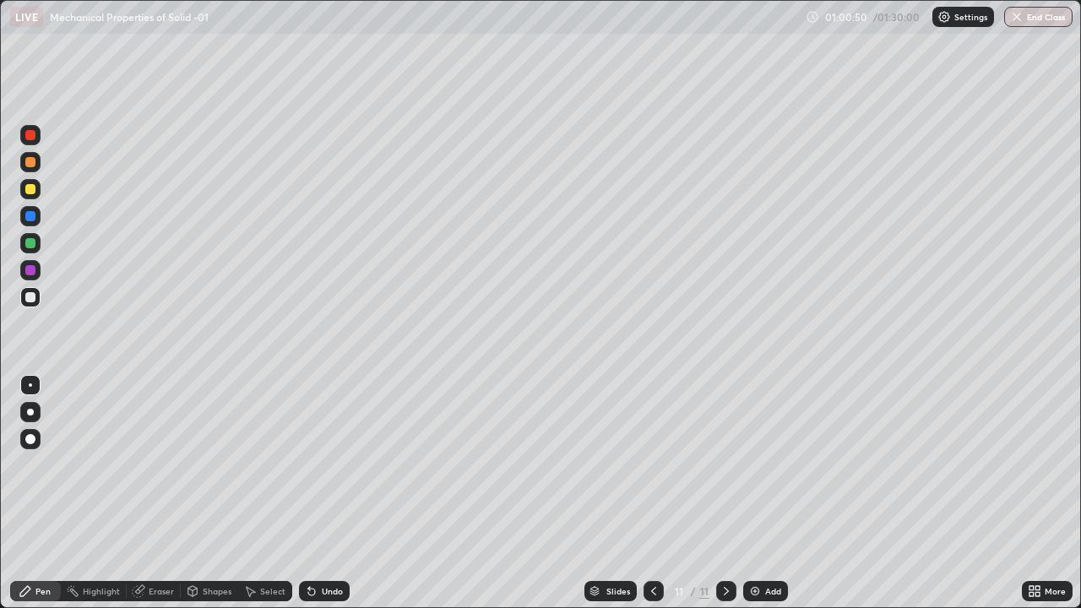
click at [329, 493] on div "Undo" at bounding box center [324, 591] width 51 height 20
click at [331, 493] on div "Undo" at bounding box center [324, 591] width 51 height 20
click at [216, 493] on div "Shapes" at bounding box center [209, 591] width 57 height 20
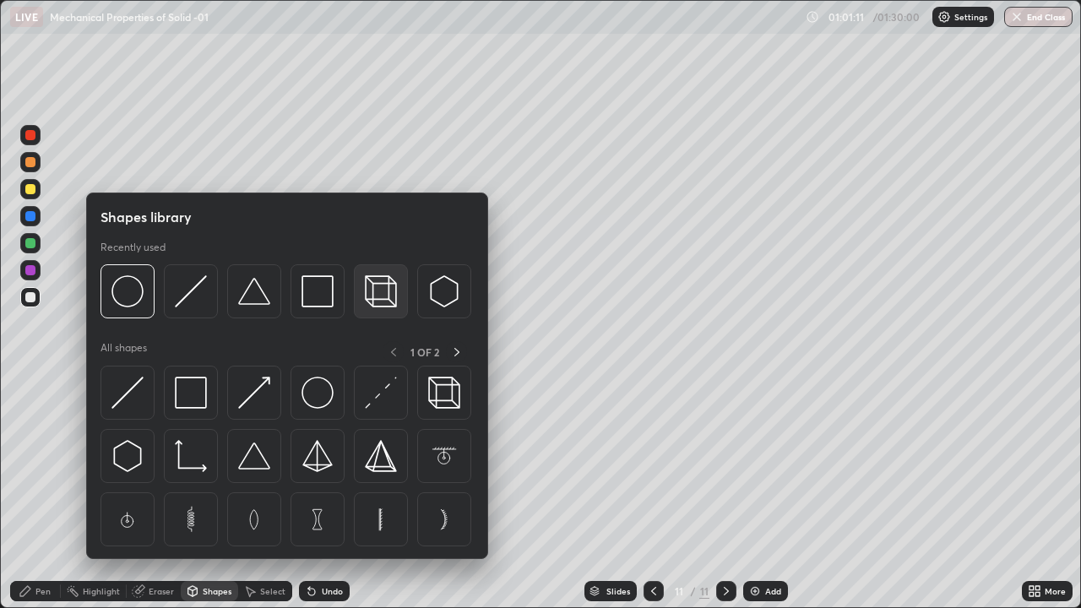
click at [384, 298] on img at bounding box center [381, 291] width 32 height 32
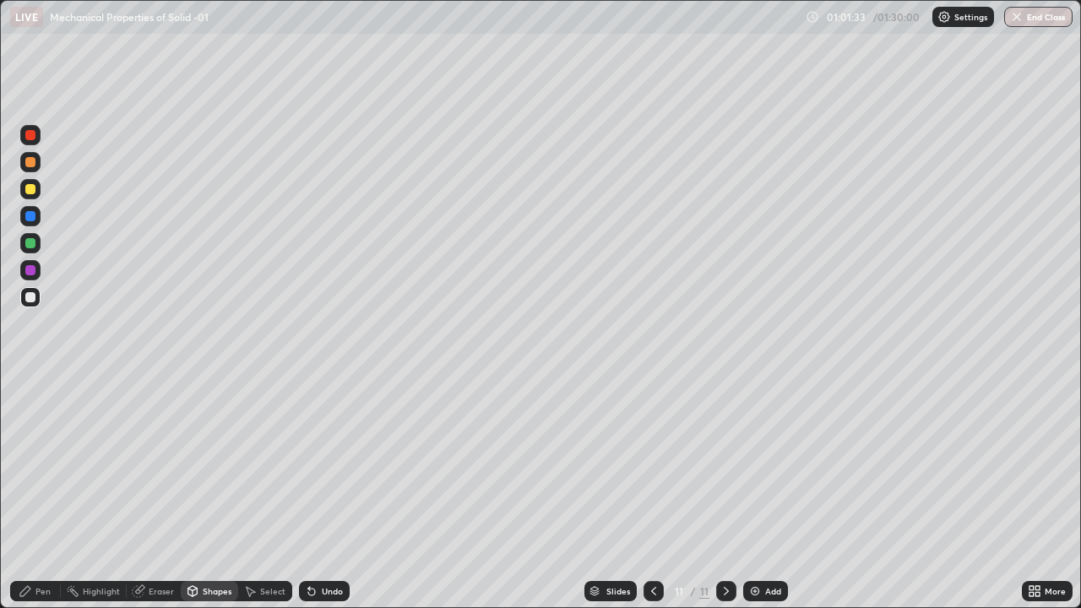
click at [152, 493] on div "Eraser" at bounding box center [161, 591] width 25 height 8
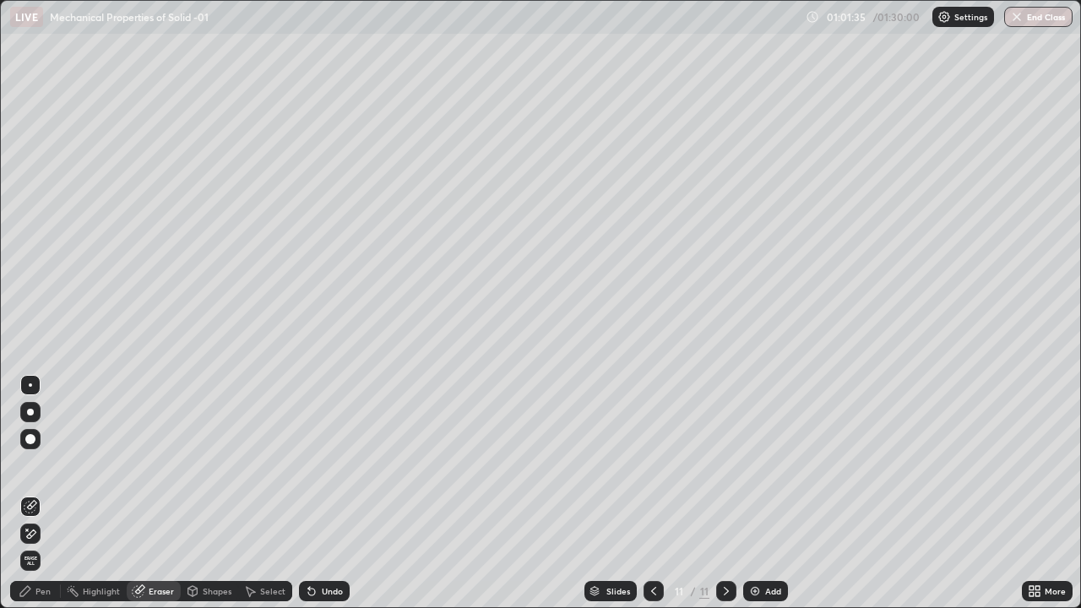
click at [35, 493] on icon at bounding box center [31, 534] width 14 height 14
click at [35, 493] on div "Pen" at bounding box center [35, 591] width 51 height 20
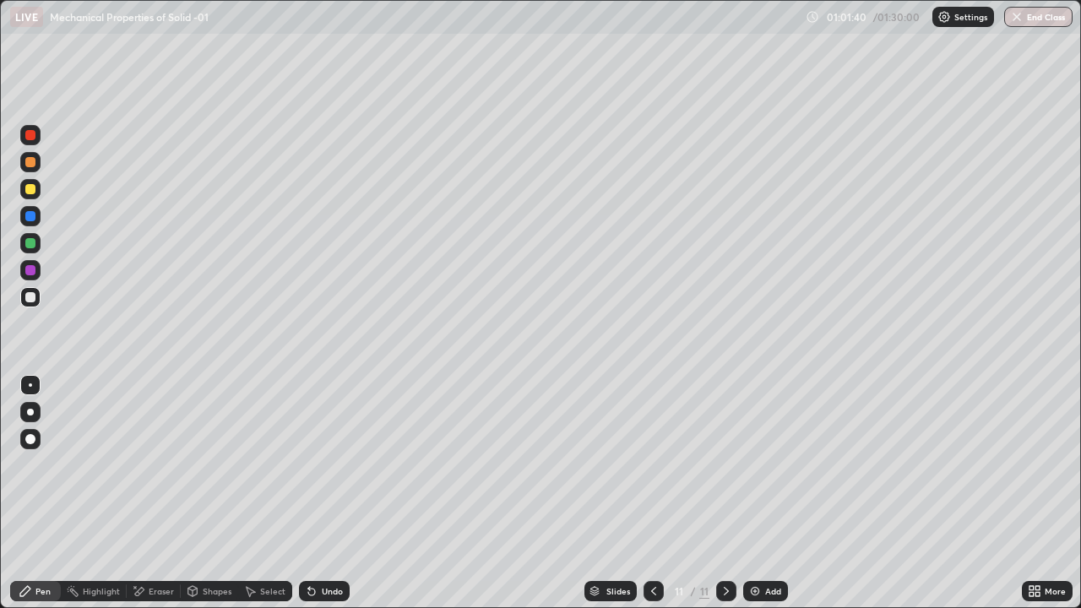
click at [24, 188] on div at bounding box center [30, 189] width 20 height 20
click at [304, 493] on div "Undo" at bounding box center [324, 591] width 51 height 20
click at [769, 493] on div "Add" at bounding box center [765, 591] width 45 height 20
click at [652, 493] on icon at bounding box center [654, 591] width 14 height 14
click at [326, 493] on div "Undo" at bounding box center [332, 591] width 21 height 8
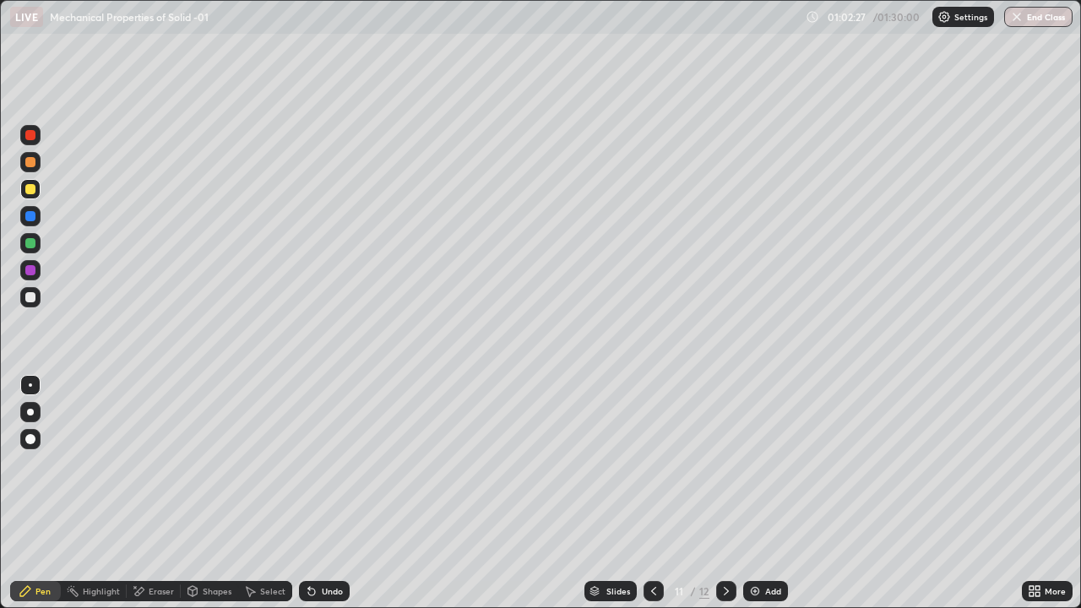
click at [340, 493] on div "Undo" at bounding box center [324, 591] width 51 height 20
click at [33, 144] on div at bounding box center [30, 135] width 20 height 20
click at [329, 493] on div "Undo" at bounding box center [332, 591] width 21 height 8
click at [332, 493] on div "Undo" at bounding box center [332, 591] width 21 height 8
click at [327, 493] on div "Undo" at bounding box center [332, 591] width 21 height 8
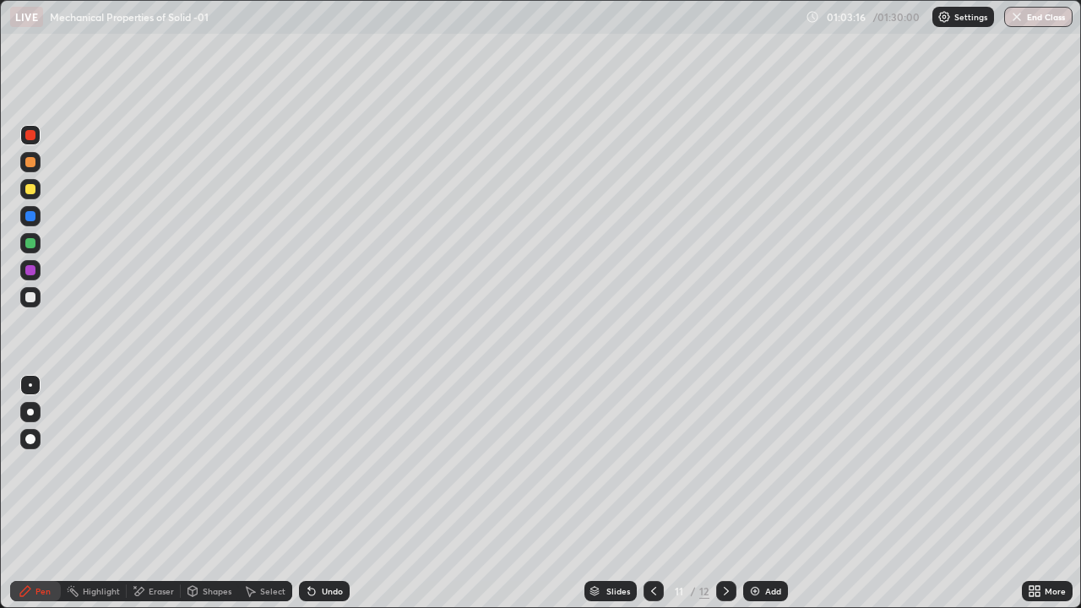
click at [329, 493] on div "Undo" at bounding box center [332, 591] width 21 height 8
click at [328, 493] on div "Undo" at bounding box center [332, 591] width 21 height 8
click at [324, 493] on div "Undo" at bounding box center [332, 591] width 21 height 8
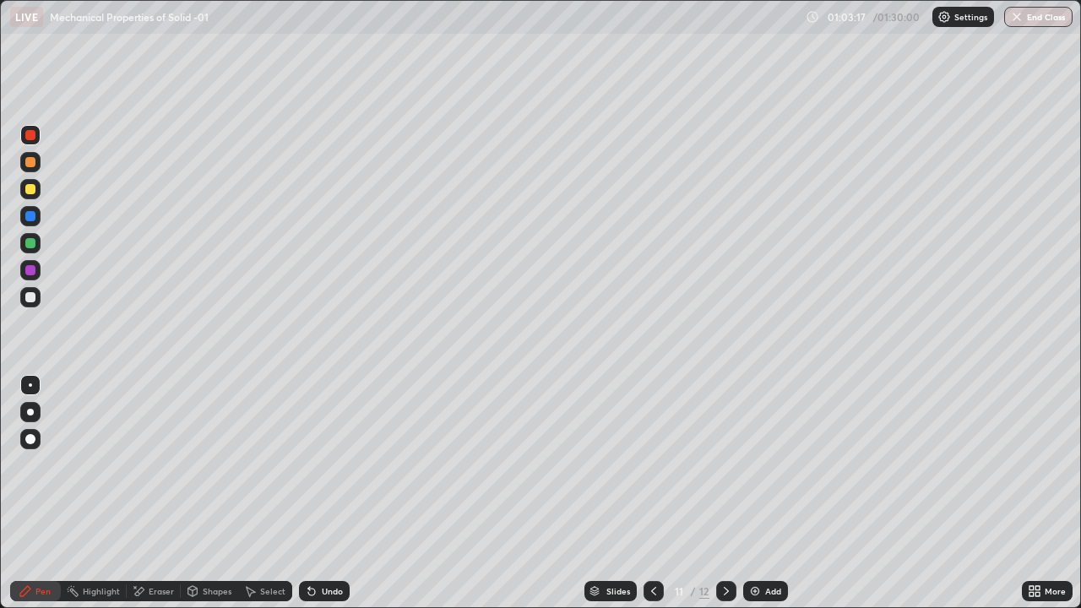
click at [323, 493] on div "Undo" at bounding box center [332, 591] width 21 height 8
click at [322, 493] on div "Undo" at bounding box center [332, 591] width 21 height 8
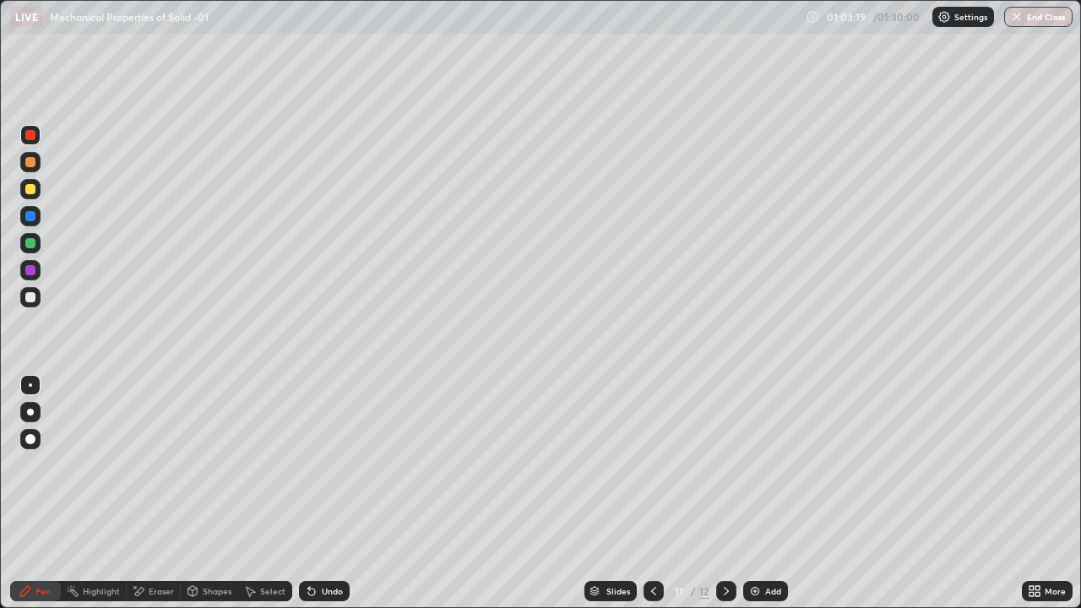
click at [325, 493] on div "Undo" at bounding box center [332, 591] width 21 height 8
click at [36, 296] on div at bounding box center [30, 297] width 20 height 20
click at [36, 247] on div at bounding box center [30, 243] width 20 height 20
click at [32, 163] on div at bounding box center [30, 162] width 10 height 10
click at [758, 493] on div "Add" at bounding box center [765, 591] width 45 height 20
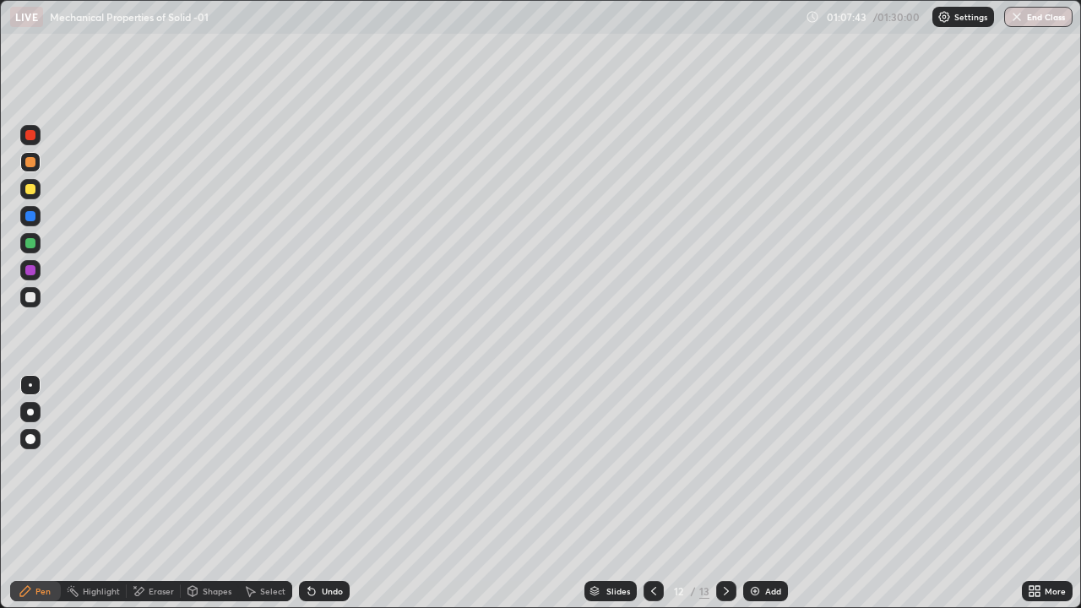
click at [38, 297] on div at bounding box center [30, 297] width 20 height 20
click at [35, 246] on div at bounding box center [30, 243] width 10 height 10
click at [37, 301] on div at bounding box center [30, 297] width 20 height 20
click at [765, 493] on div "Add" at bounding box center [773, 591] width 16 height 8
click at [37, 299] on div at bounding box center [30, 297] width 20 height 20
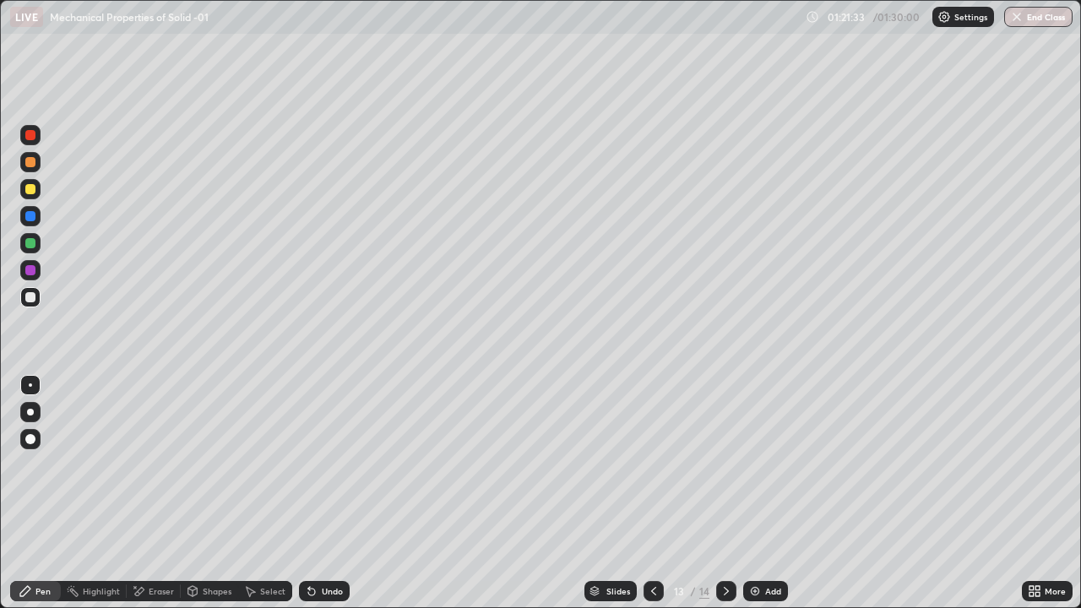
click at [36, 192] on div at bounding box center [30, 189] width 20 height 20
click at [37, 299] on div at bounding box center [30, 297] width 20 height 20
click at [1033, 17] on button "End Class" at bounding box center [1038, 17] width 68 height 20
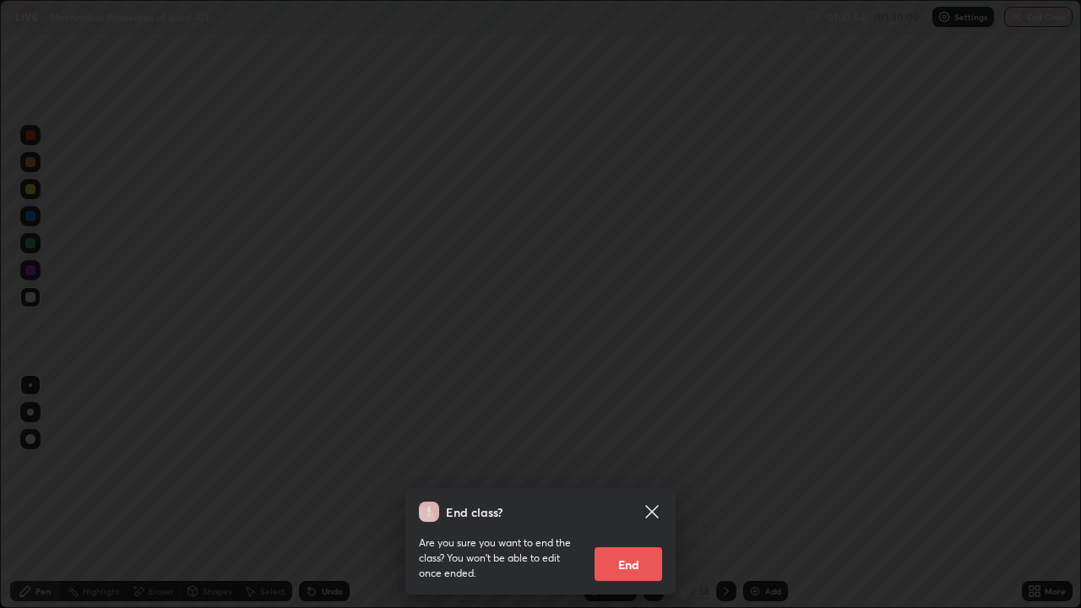
click at [645, 493] on button "End" at bounding box center [629, 564] width 68 height 34
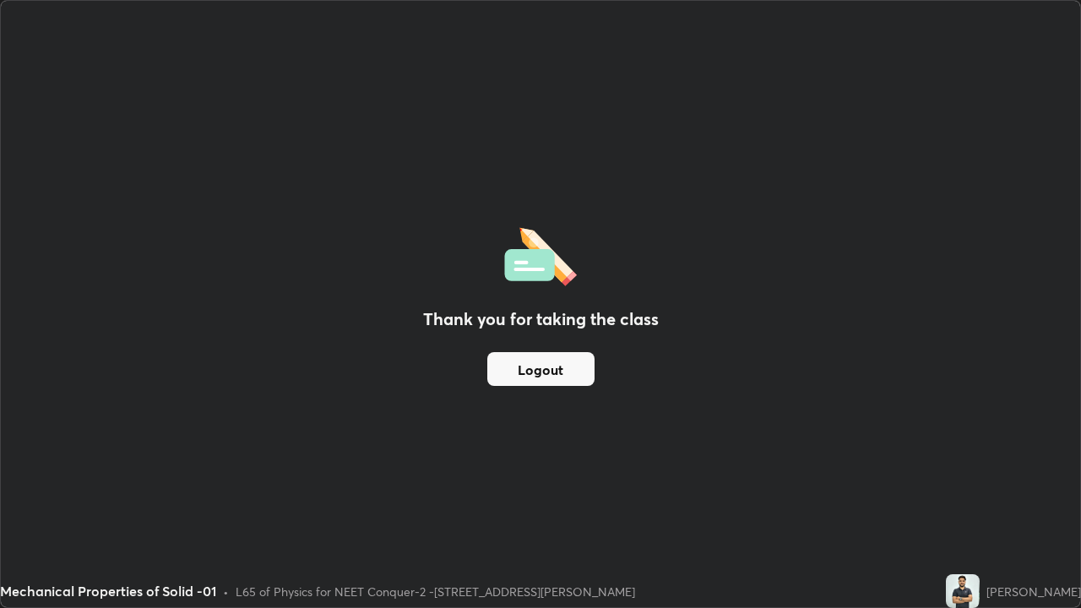
click at [542, 377] on button "Logout" at bounding box center [540, 369] width 107 height 34
